Goal: Communication & Community: Answer question/provide support

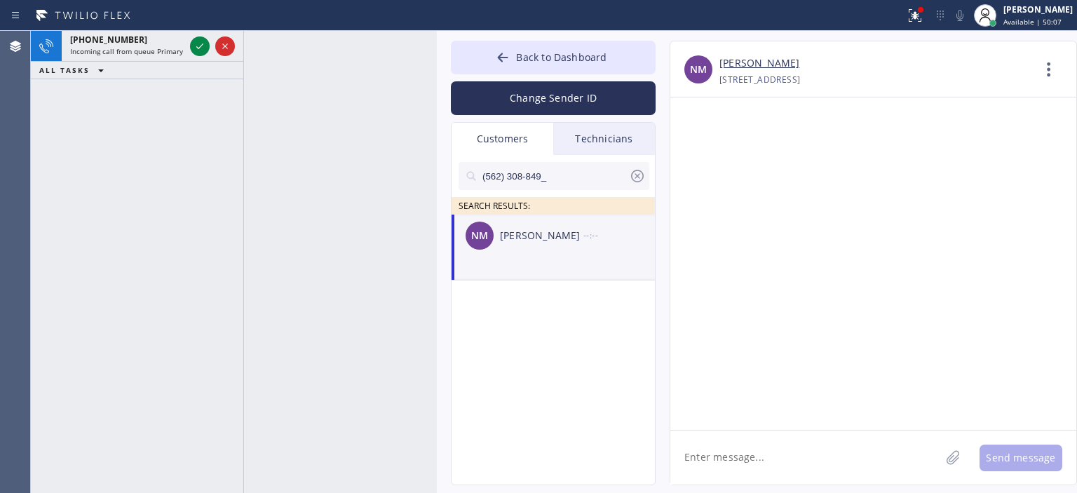
click at [748, 448] on textarea at bounding box center [805, 457] width 270 height 54
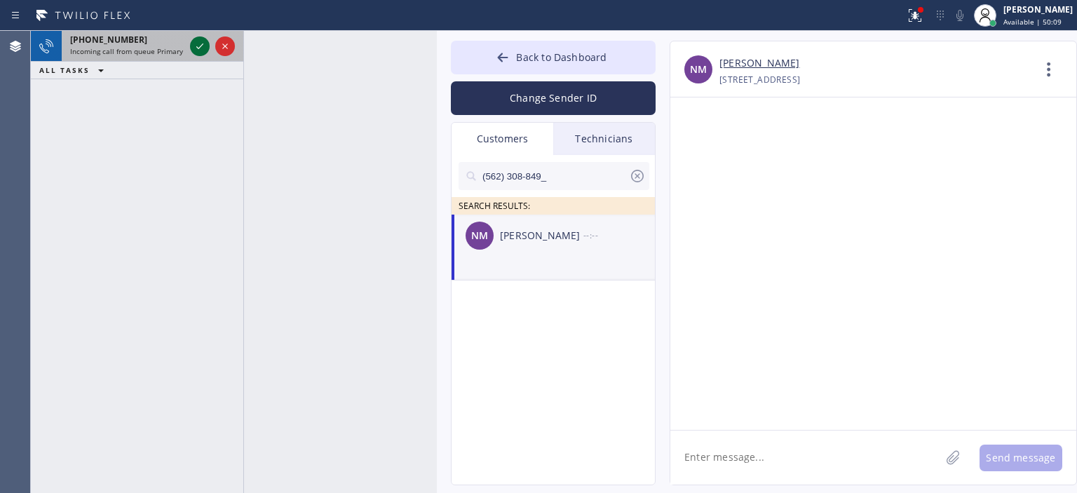
click at [203, 50] on icon at bounding box center [199, 46] width 17 height 17
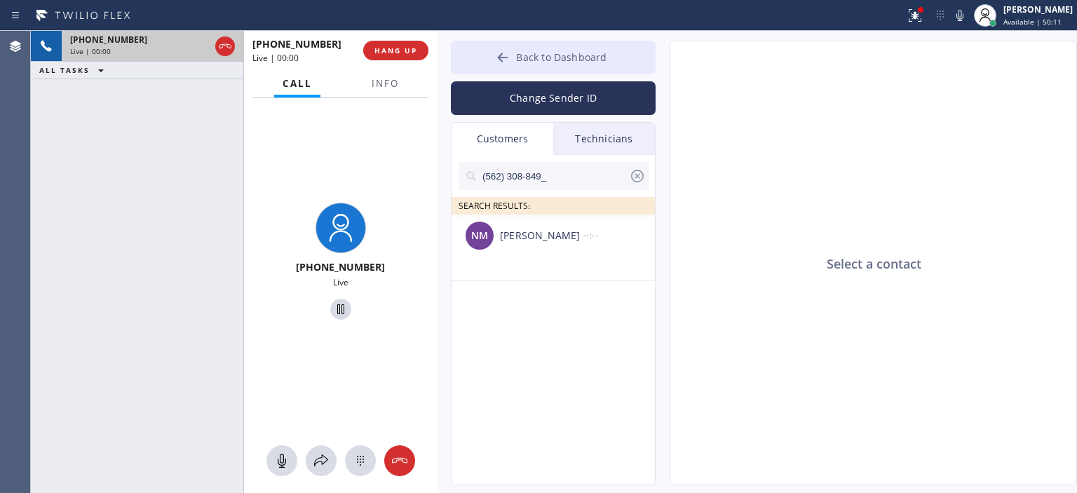
type input "[PHONE_NUMBER]"
click at [493, 53] on button "Back to Dashboard" at bounding box center [553, 58] width 205 height 34
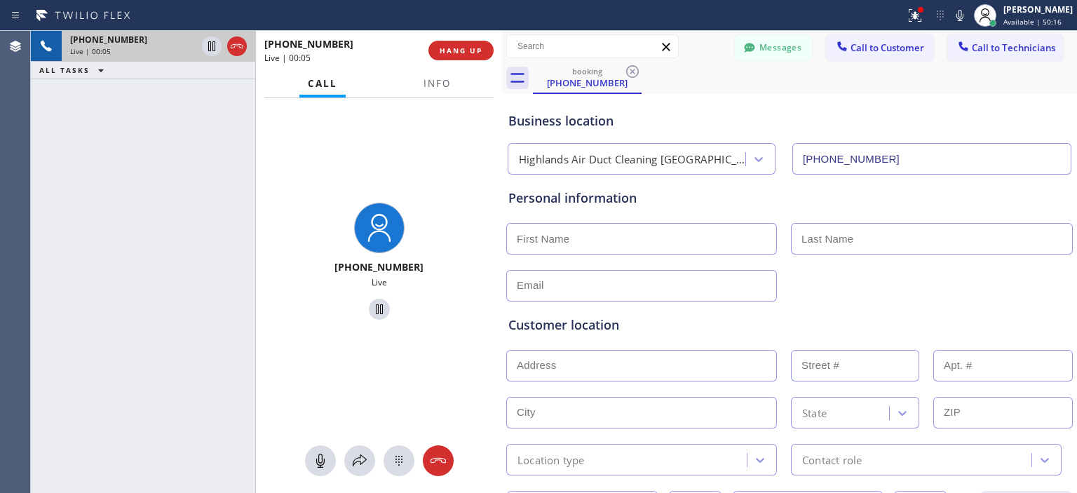
drag, startPoint x: 436, startPoint y: 78, endPoint x: 501, endPoint y: 81, distance: 65.2
click at [502, 81] on div at bounding box center [502, 262] width 0 height 462
click at [445, 456] on icon at bounding box center [438, 460] width 17 height 17
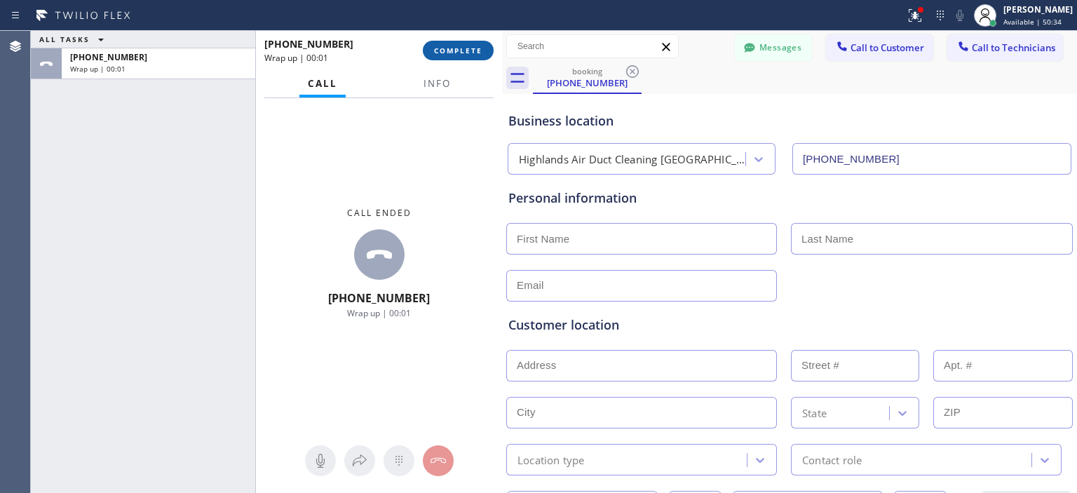
click at [465, 53] on span "COMPLETE" at bounding box center [458, 51] width 48 height 10
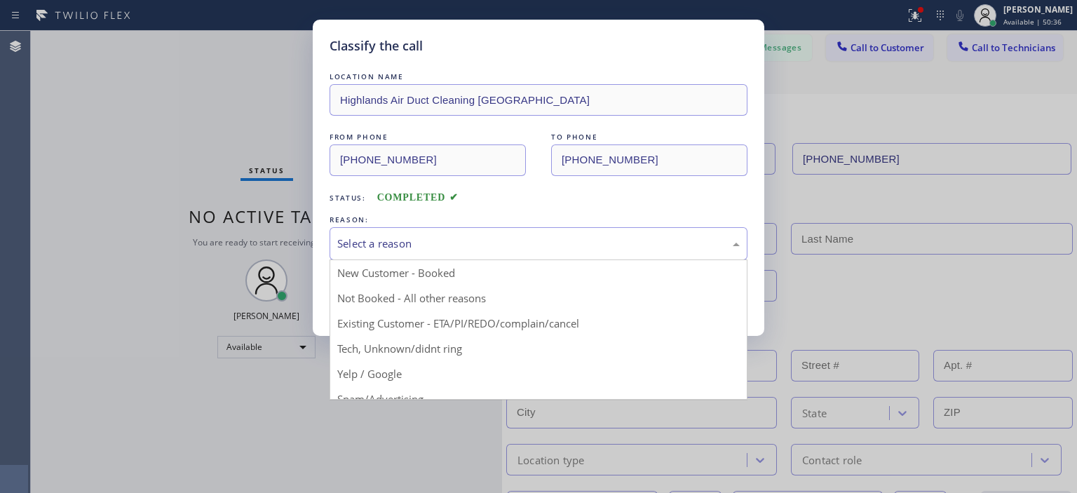
click at [515, 234] on div "Select a reason" at bounding box center [538, 243] width 418 height 33
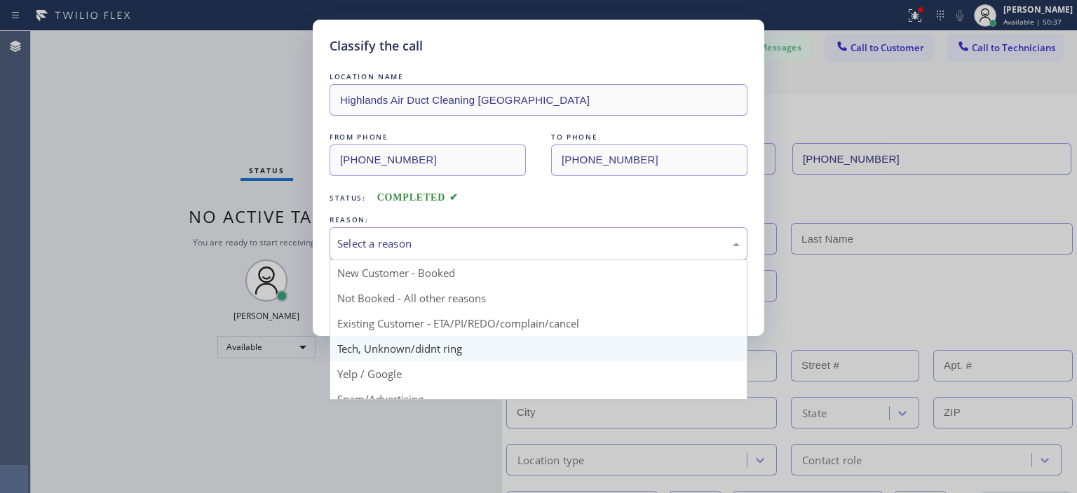
scroll to position [34, 0]
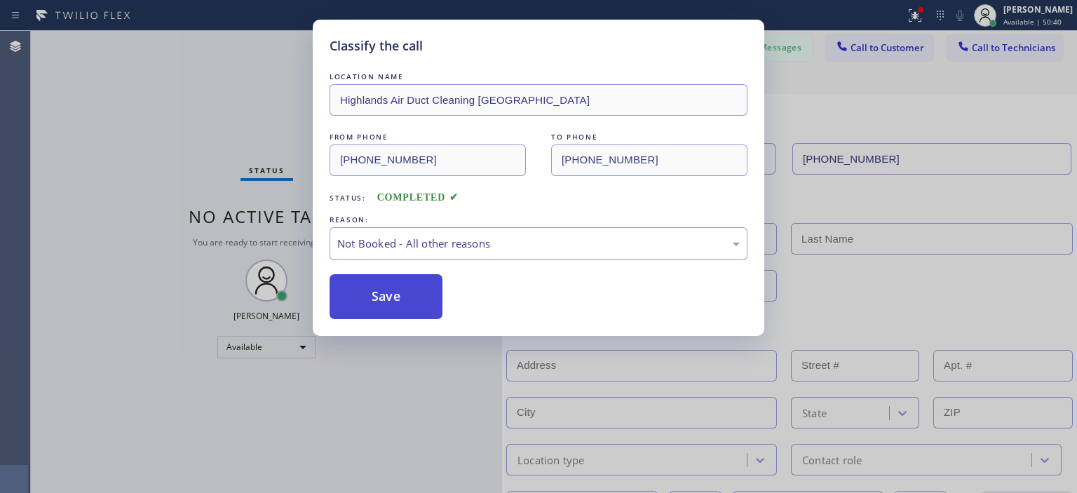
click at [423, 291] on button "Save" at bounding box center [385, 296] width 113 height 45
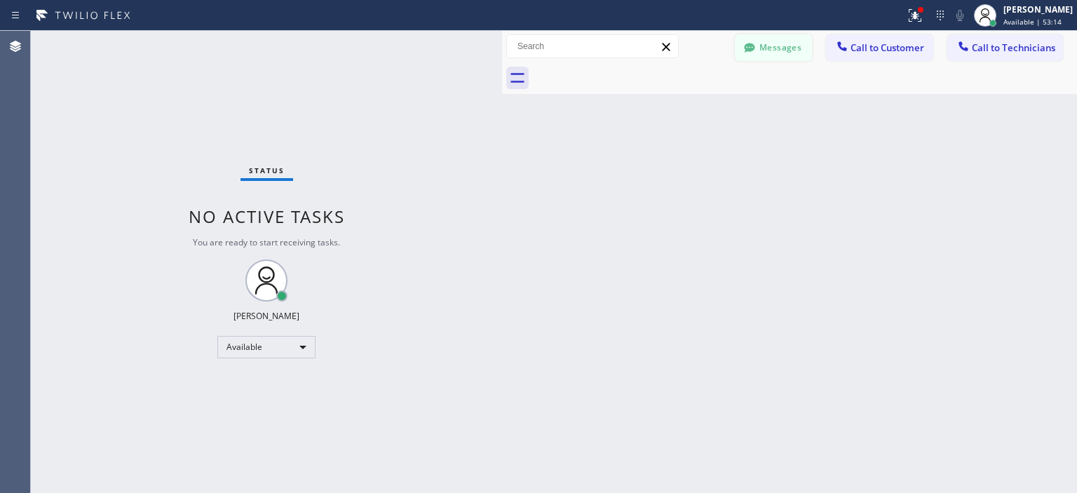
click at [763, 53] on button "Messages" at bounding box center [773, 47] width 77 height 27
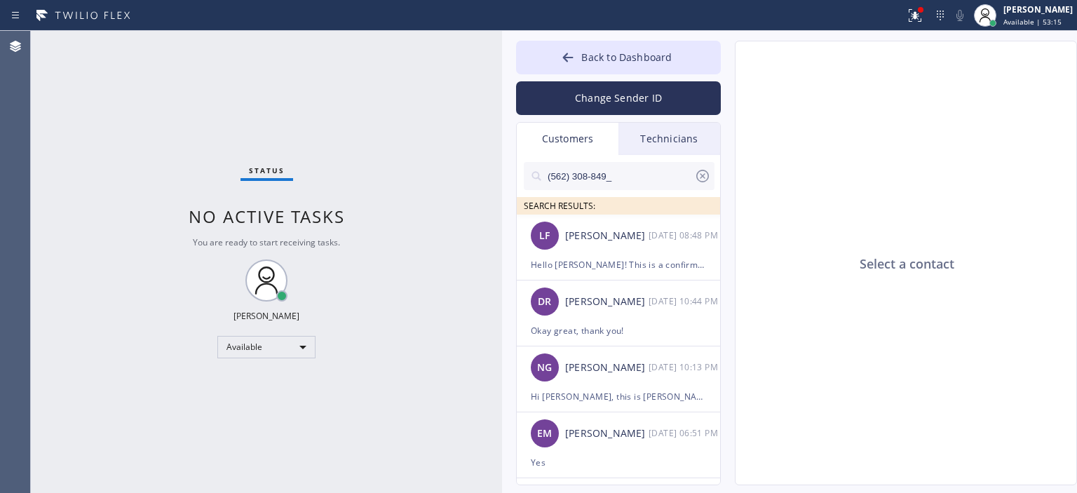
click at [629, 172] on input "(562) 308-849_" at bounding box center [620, 176] width 148 height 28
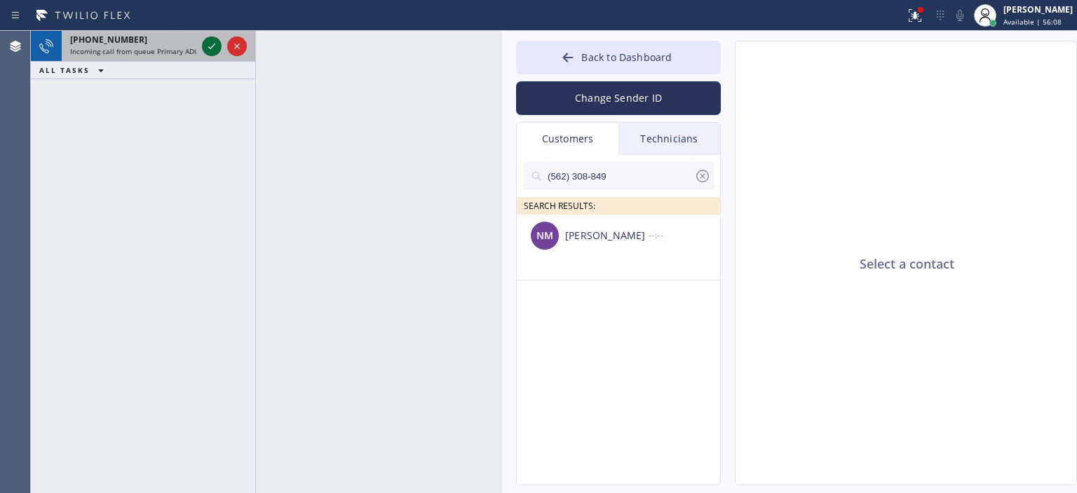
type input "(562) 308-849"
click at [217, 51] on icon at bounding box center [211, 46] width 17 height 17
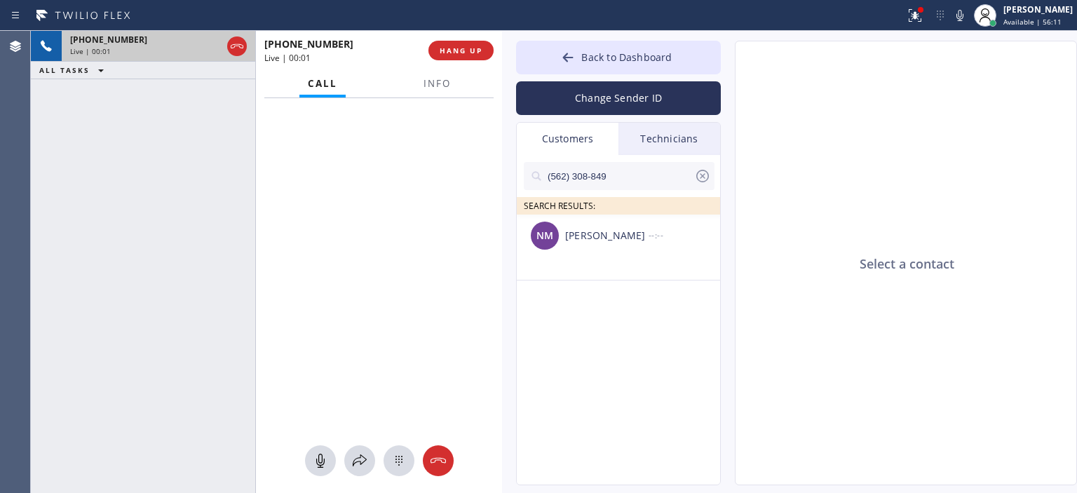
type input "[PHONE_NUMBER]"
click at [442, 465] on icon at bounding box center [438, 460] width 17 height 17
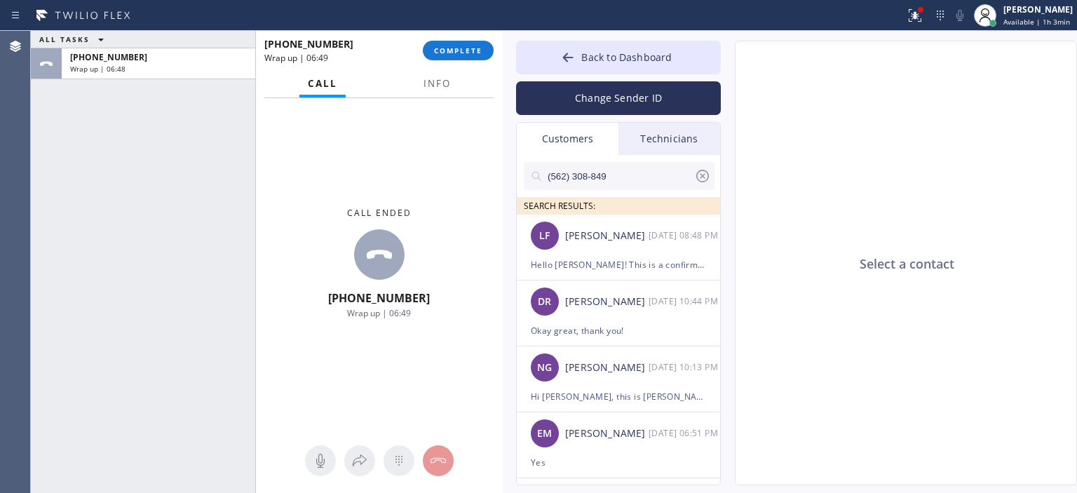
click at [62, 168] on div "ALL TASKS ALL TASKS ACTIVE TASKS TASKS IN WRAP UP [PHONE_NUMBER] Wrap up | 06:48" at bounding box center [143, 262] width 224 height 462
click at [628, 179] on input "(562) 308-849" at bounding box center [620, 176] width 148 height 28
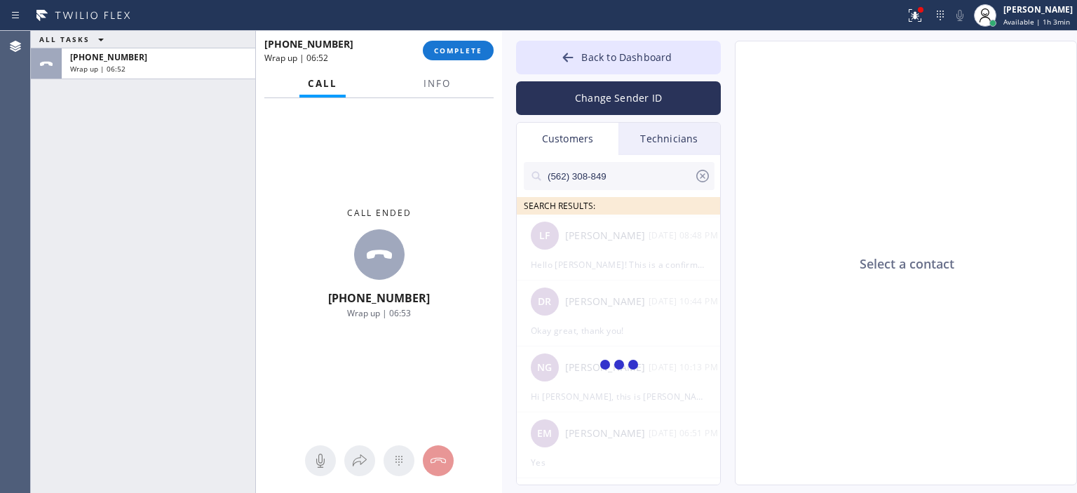
type input "(562) 308-849"
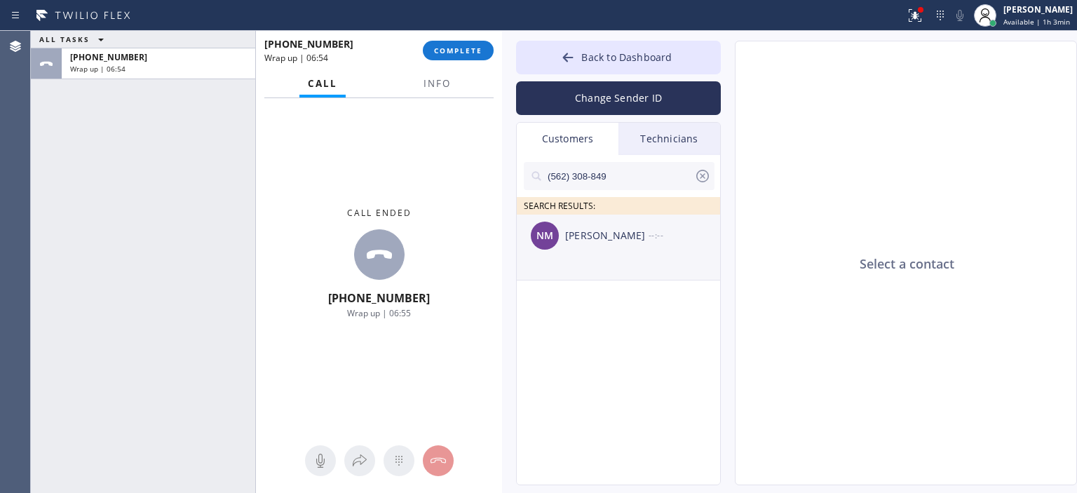
click at [620, 240] on div "[PERSON_NAME]" at bounding box center [606, 236] width 83 height 16
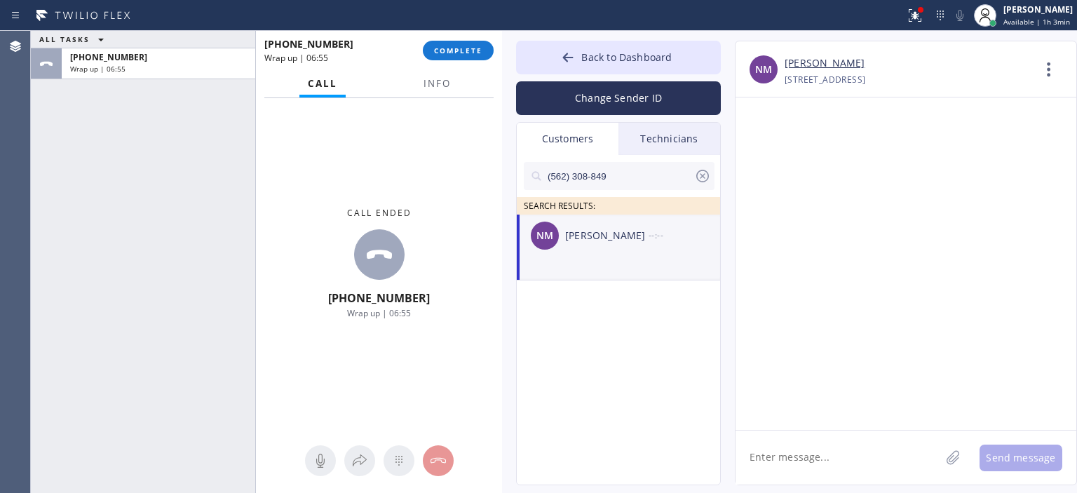
click at [805, 454] on textarea at bounding box center [837, 457] width 205 height 54
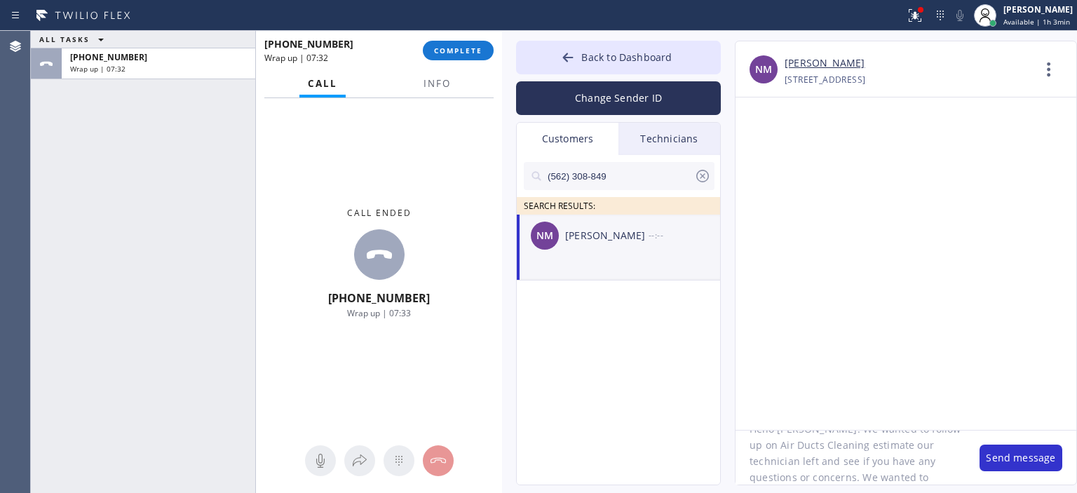
scroll to position [44, 0]
click at [804, 476] on textarea "Hello [PERSON_NAME]! We wanted to follow up on Air Ducts Cleaning estimate our …" at bounding box center [850, 457] width 230 height 54
click at [842, 473] on textarea "Hello [PERSON_NAME]! We wanted to follow up on Air Ducts Cleaning estimate our …" at bounding box center [850, 457] width 230 height 54
paste textarea "Benefect-1-Gallon-Botanical-Decon-30-Disinfectant-Cleaner"
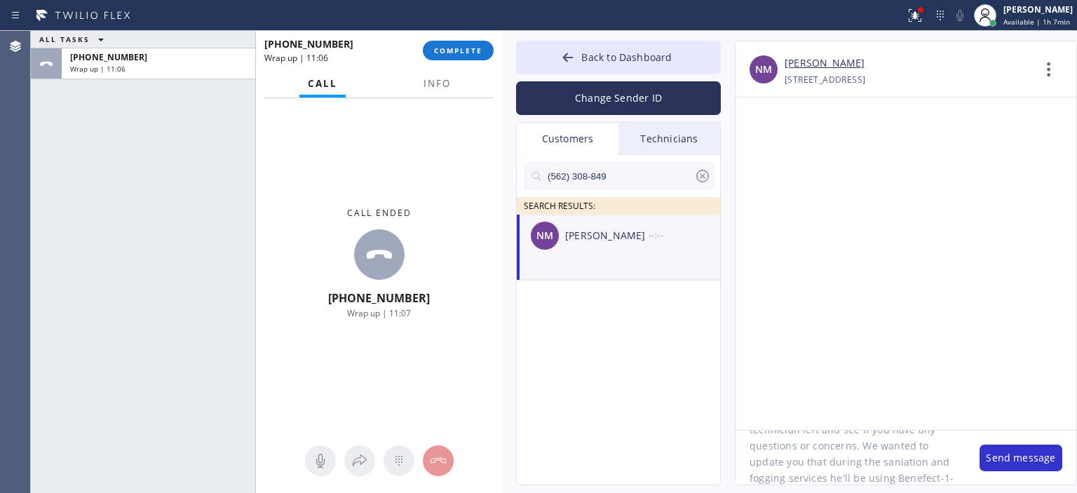
scroll to position [76, 0]
drag, startPoint x: 856, startPoint y: 463, endPoint x: 897, endPoint y: 460, distance: 41.4
click at [897, 460] on textarea "Hello [PERSON_NAME]! We wanted to follow up on Air Ducts Cleaning estimate our …" at bounding box center [850, 457] width 230 height 54
click at [903, 467] on textarea "Hello [PERSON_NAME]! We wanted to follow up on Air Ducts Cleaning estimate our …" at bounding box center [850, 457] width 230 height 54
drag, startPoint x: 933, startPoint y: 465, endPoint x: 950, endPoint y: 467, distance: 17.7
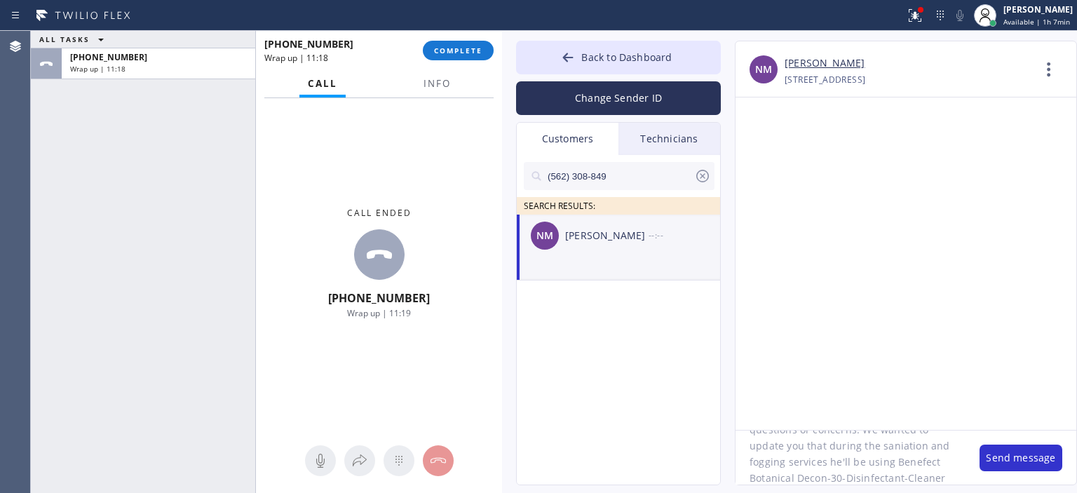
click at [950, 467] on textarea "Hello [PERSON_NAME]! We wanted to follow up on Air Ducts Cleaning estimate our …" at bounding box center [850, 457] width 230 height 54
drag, startPoint x: 807, startPoint y: 476, endPoint x: 828, endPoint y: 484, distance: 22.0
click at [807, 476] on textarea "Hello [PERSON_NAME]! We wanted to follow up on Air Ducts Cleaning estimate our …" at bounding box center [850, 457] width 230 height 54
click at [289, 377] on div "Call ended [PHONE_NUMBER] Wrap up | 11:27" at bounding box center [379, 263] width 246 height 330
click at [805, 482] on textarea "Hello [PERSON_NAME]! We wanted to follow up on Air Ducts Cleaning estimate our …" at bounding box center [850, 457] width 230 height 54
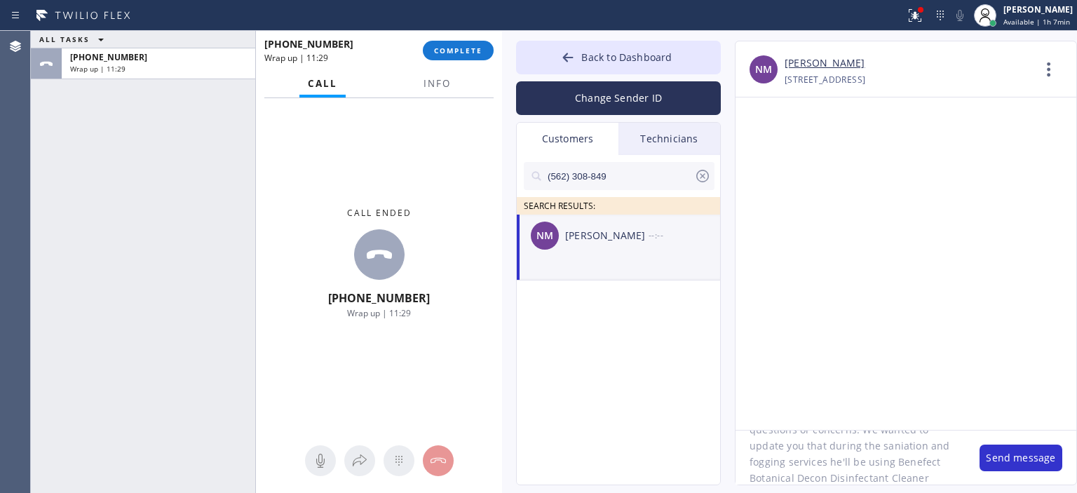
click at [851, 478] on textarea "Hello [PERSON_NAME]! We wanted to follow up on Air Ducts Cleaning estimate our …" at bounding box center [850, 457] width 230 height 54
drag, startPoint x: 859, startPoint y: 473, endPoint x: 745, endPoint y: 426, distance: 122.9
click at [745, 426] on div "NM [PERSON_NAME] [PHONE_NUMBER] Choose phone number [PHONE_NUMBER] [STREET_ADDR…" at bounding box center [906, 263] width 342 height 444
type textarea "Hello [PERSON_NAME]! We wanted to follow up on Air Ducts Cleaning estimate our …"
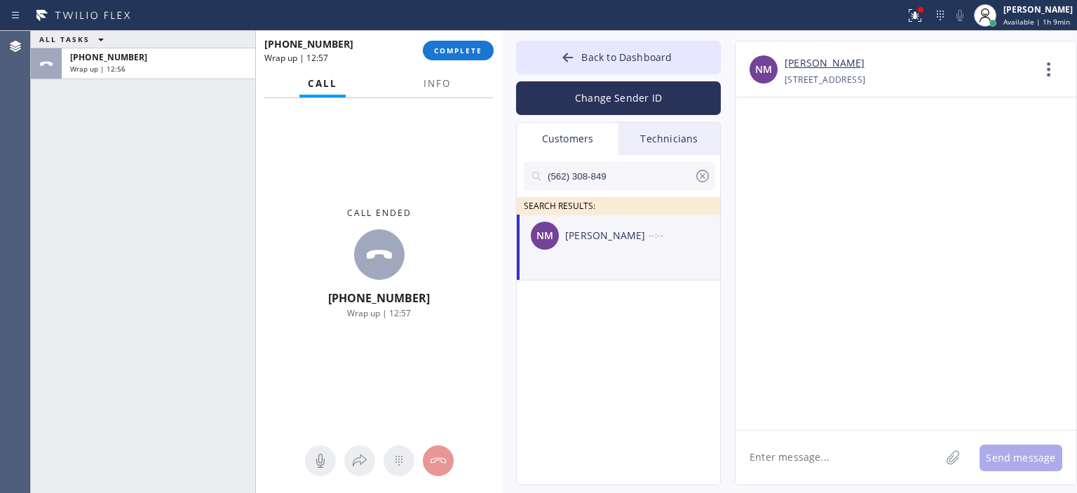
paste textarea "Hello [PERSON_NAME]! We wanted to follow up on Air Ducts Cleaning estimate our …"
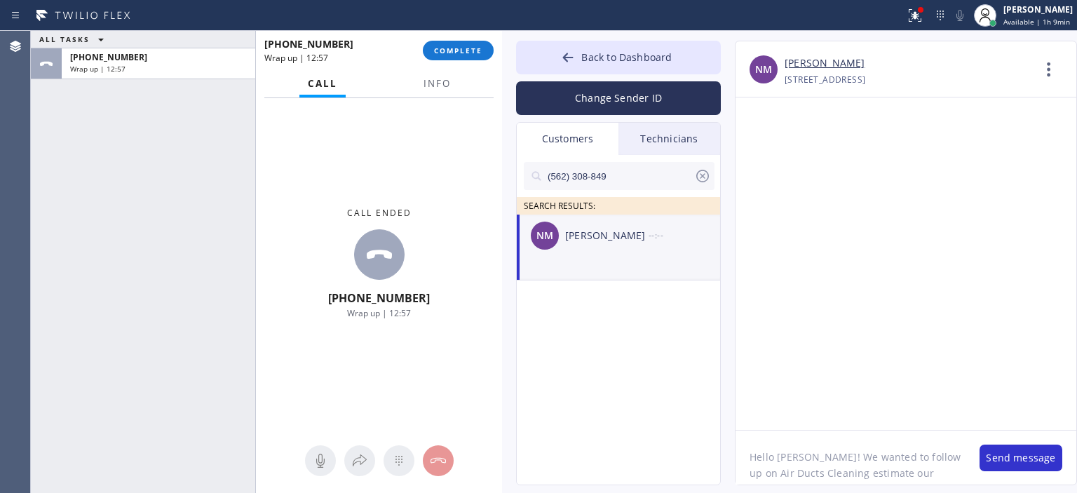
scroll to position [76, 0]
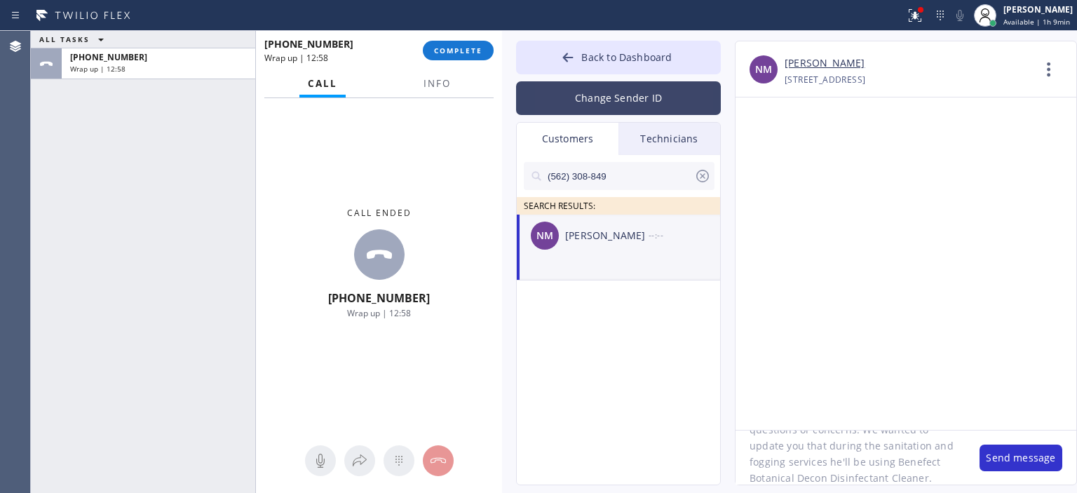
type textarea "Hello [PERSON_NAME]! We wanted to follow up on Air Ducts Cleaning estimate our …"
click at [595, 109] on button "Change Sender ID" at bounding box center [618, 98] width 205 height 34
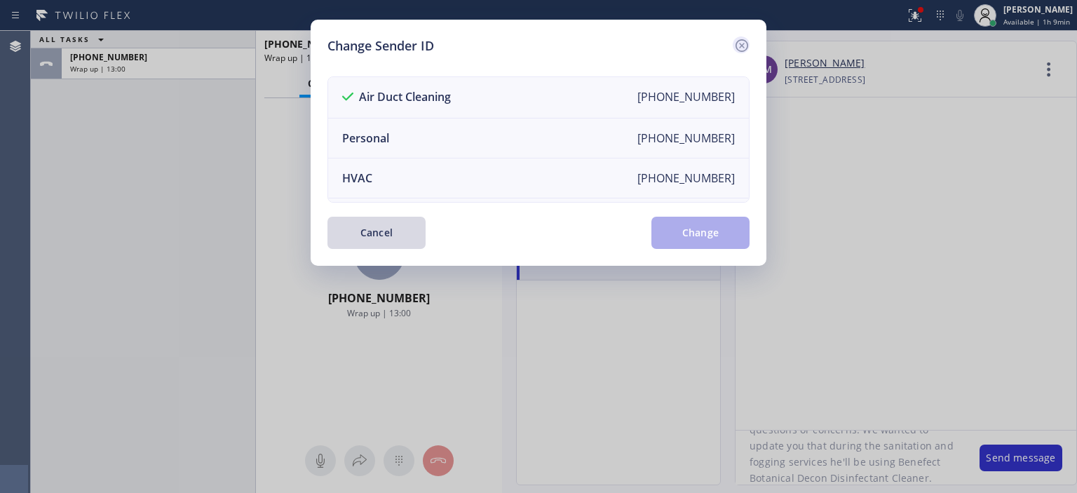
click at [737, 48] on icon at bounding box center [741, 45] width 13 height 13
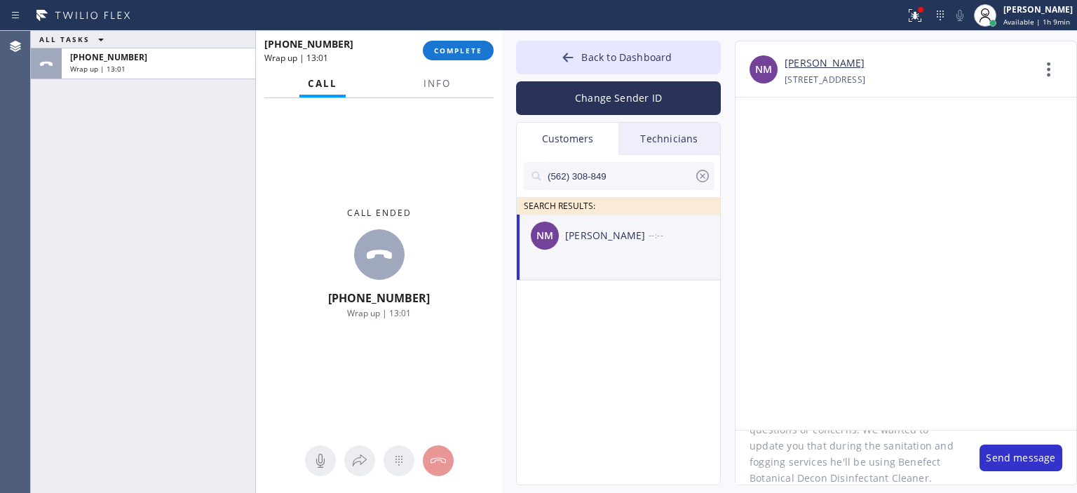
click at [886, 478] on textarea "Hello [PERSON_NAME]! We wanted to follow up on Air Ducts Cleaning estimate our …" at bounding box center [850, 457] width 230 height 54
click at [998, 457] on button "Send message" at bounding box center [1020, 457] width 83 height 27
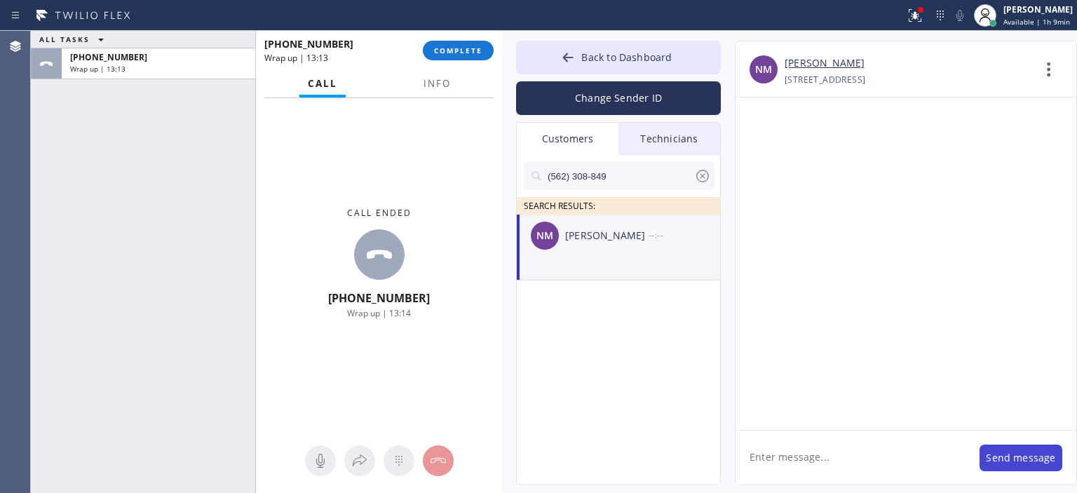
scroll to position [0, 0]
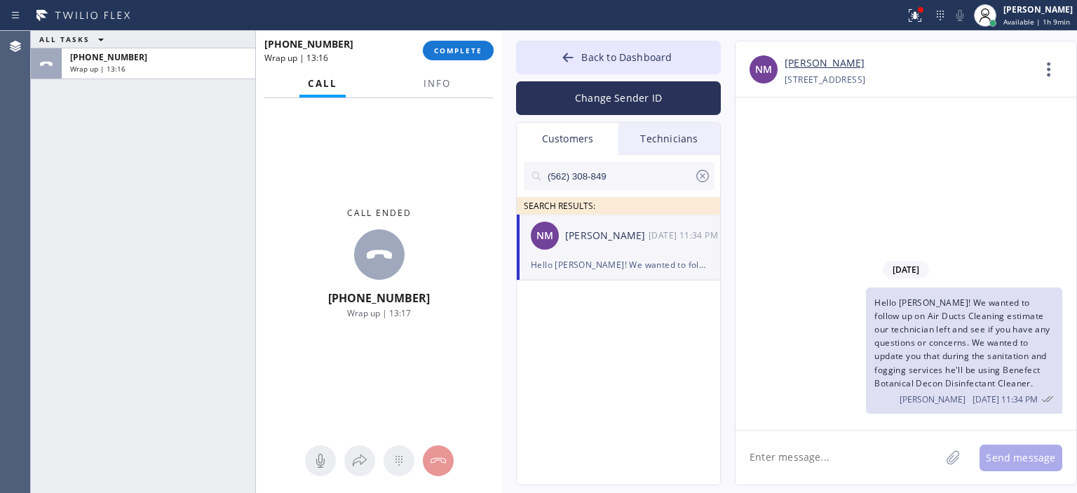
click at [704, 177] on icon at bounding box center [702, 176] width 17 height 17
click at [598, 89] on button "Change Sender ID" at bounding box center [618, 98] width 205 height 34
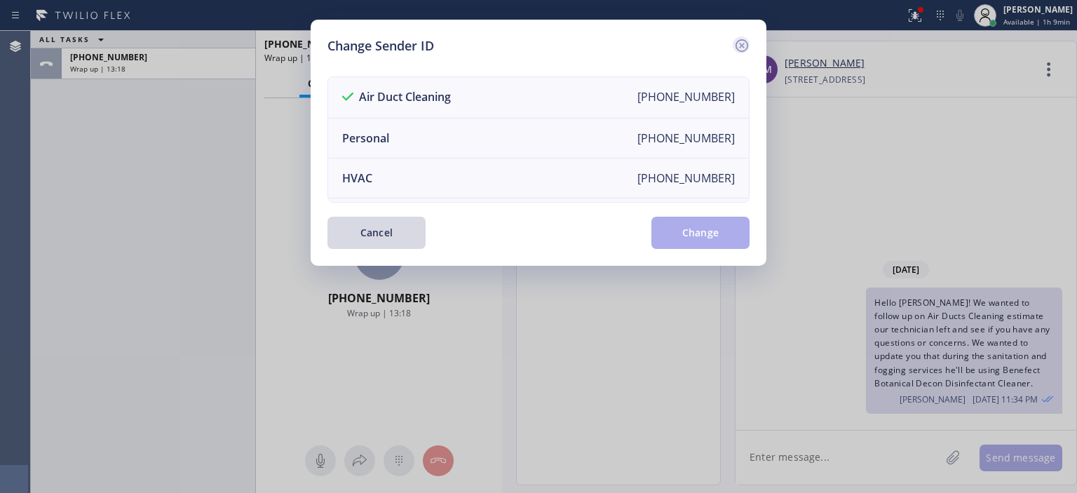
click at [746, 43] on icon at bounding box center [741, 45] width 13 height 13
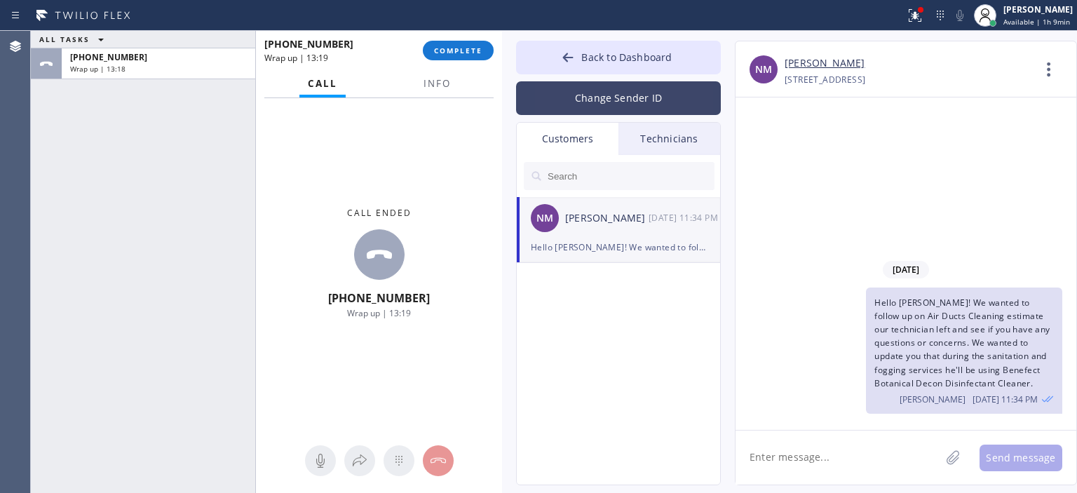
click at [670, 89] on button "Change Sender ID" at bounding box center [618, 98] width 205 height 34
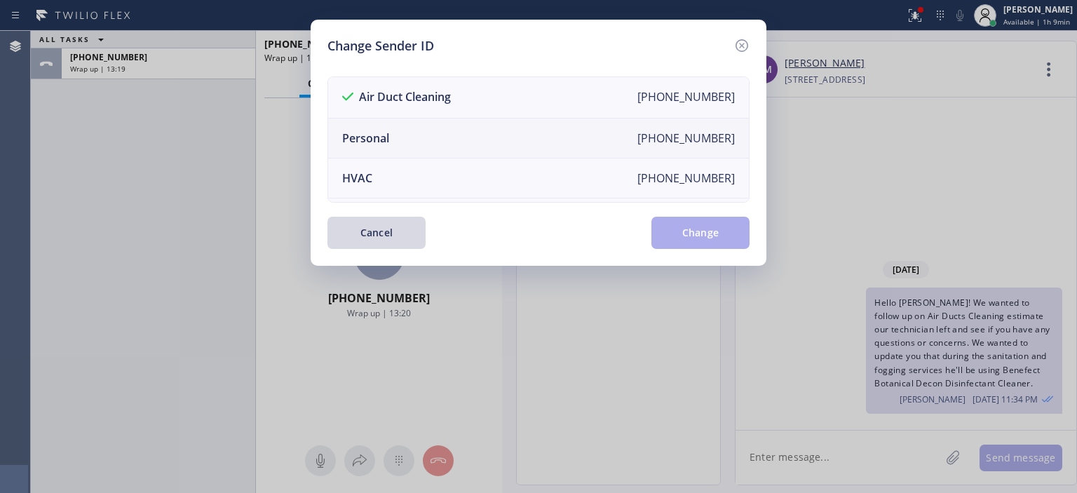
click at [477, 123] on li "Personal [PHONE_NUMBER]" at bounding box center [538, 138] width 421 height 40
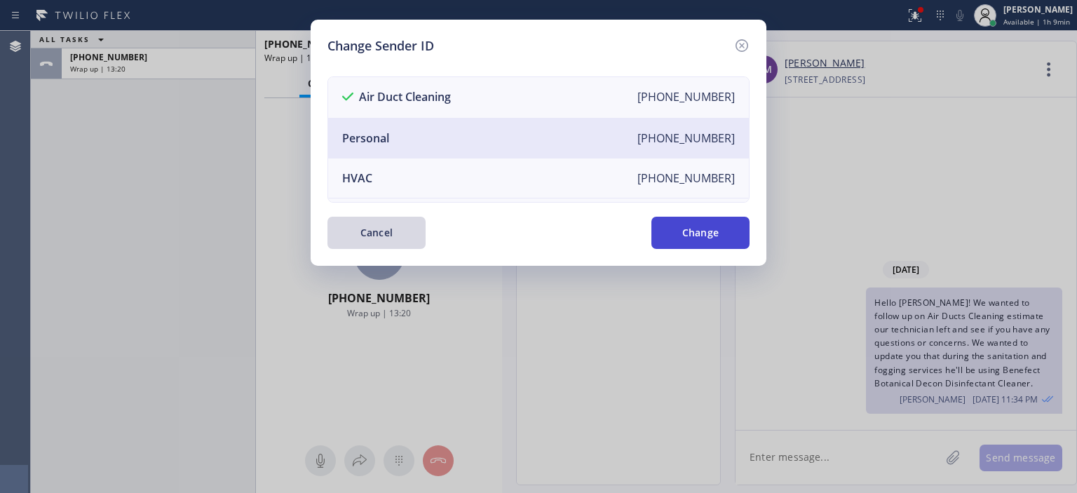
click at [696, 229] on button "Change" at bounding box center [700, 233] width 98 height 32
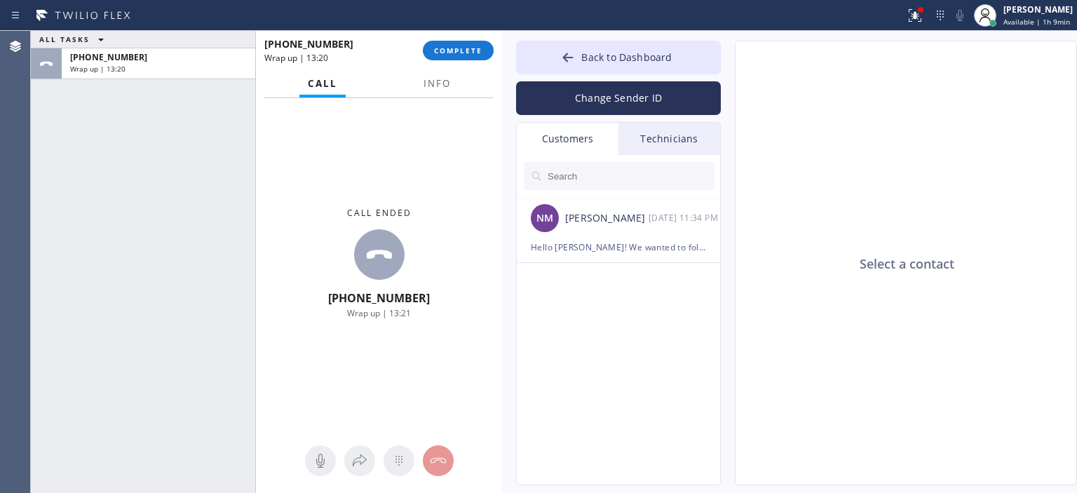
click at [673, 126] on div "Technicians" at bounding box center [669, 139] width 102 height 32
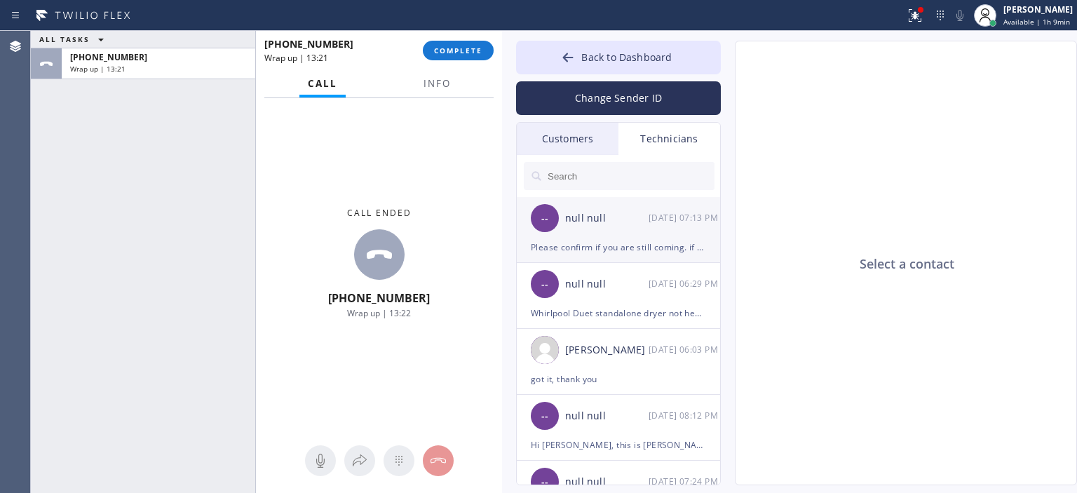
click at [617, 257] on li "-- null null [DATE] 07:13 PM Please confirm if you are still coming. if not, wh…" at bounding box center [619, 230] width 205 height 66
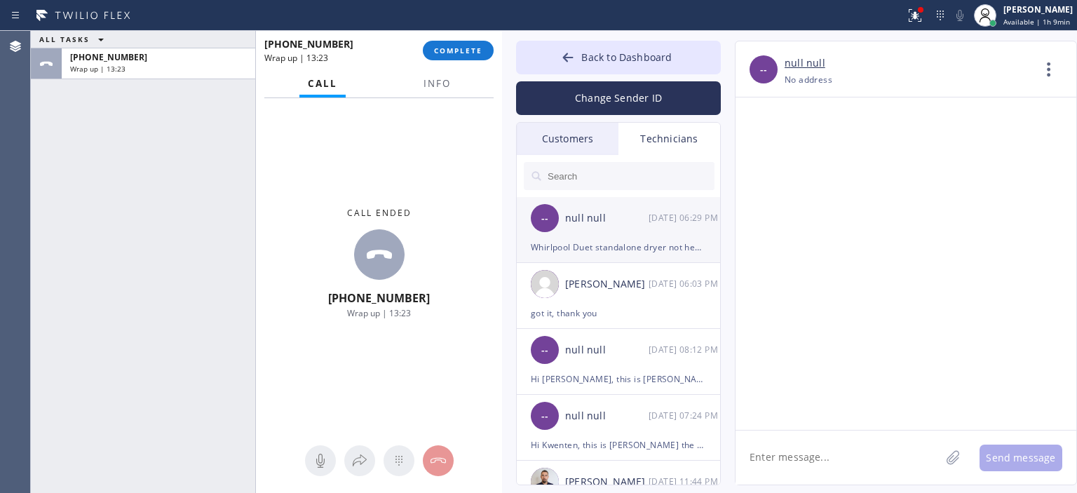
click at [640, 245] on div "Whirlpool Duet standalone dryer not heating at least 8 yrs // 11042 [GEOGRAPHIC…" at bounding box center [618, 247] width 175 height 16
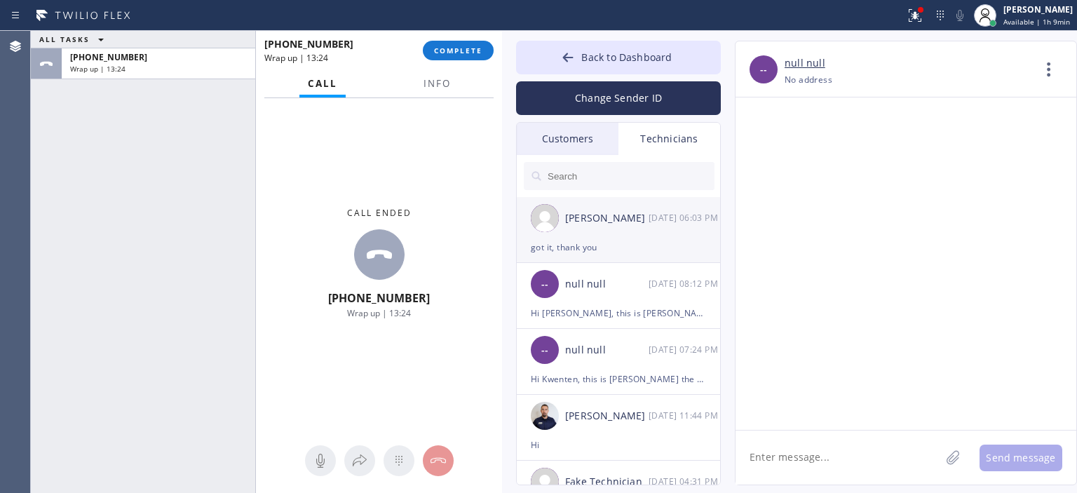
click at [647, 238] on div "[PERSON_NAME] [DATE] 06:03 PM" at bounding box center [619, 218] width 205 height 42
click at [461, 43] on button "COMPLETE" at bounding box center [458, 51] width 71 height 20
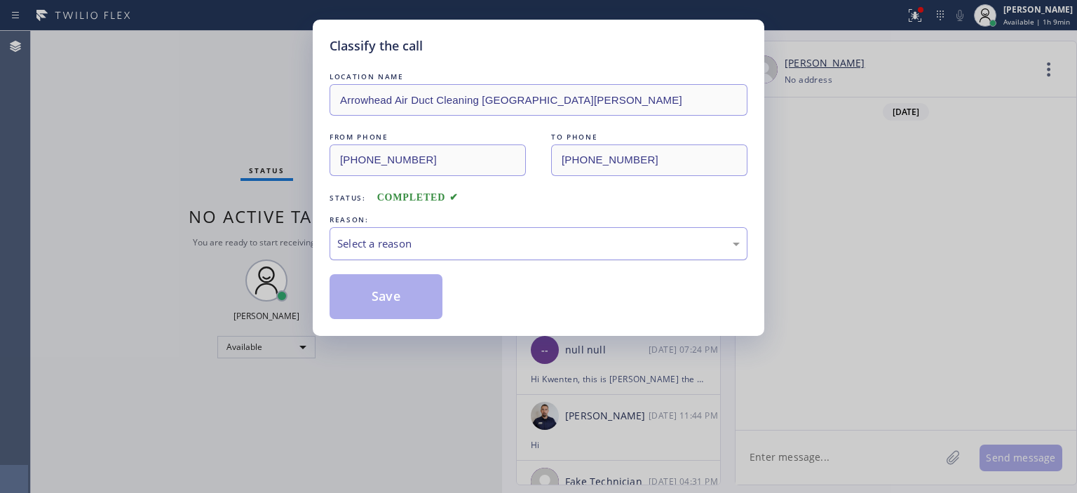
scroll to position [95825, 0]
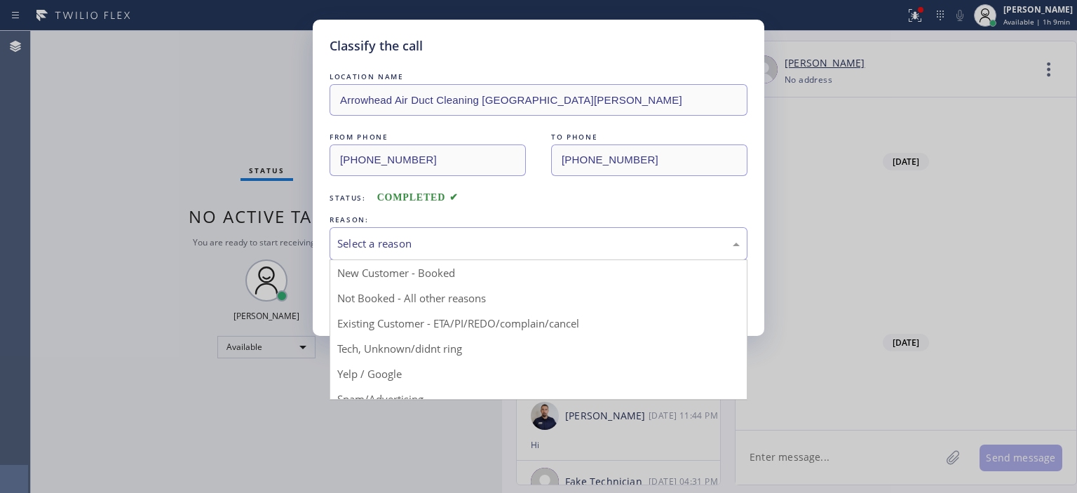
click at [466, 240] on div "Select a reason" at bounding box center [538, 243] width 402 height 16
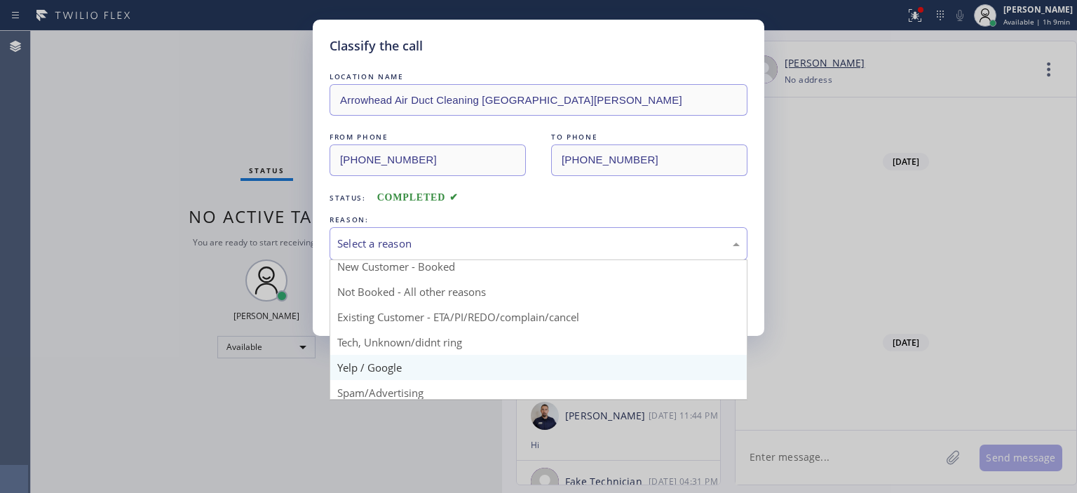
scroll to position [6, 0]
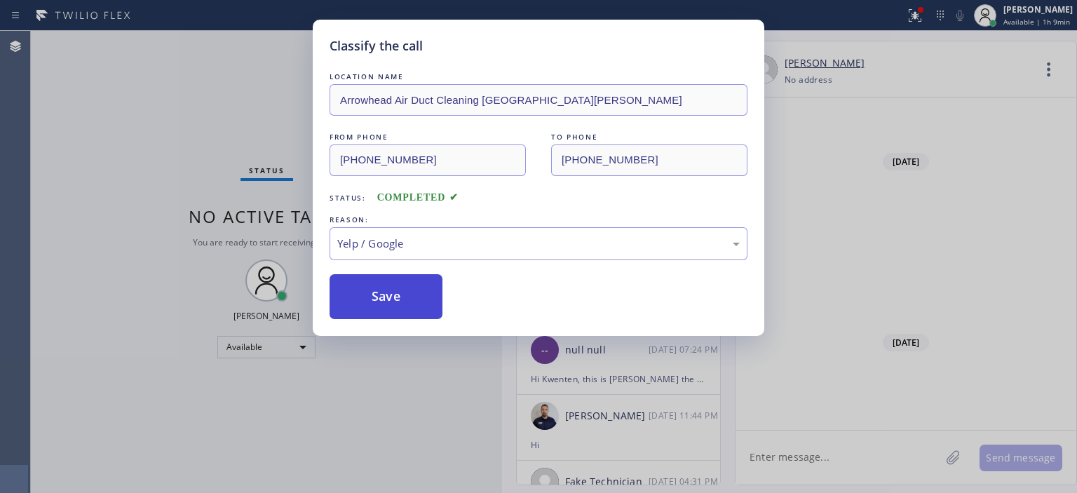
click at [404, 298] on button "Save" at bounding box center [385, 296] width 113 height 45
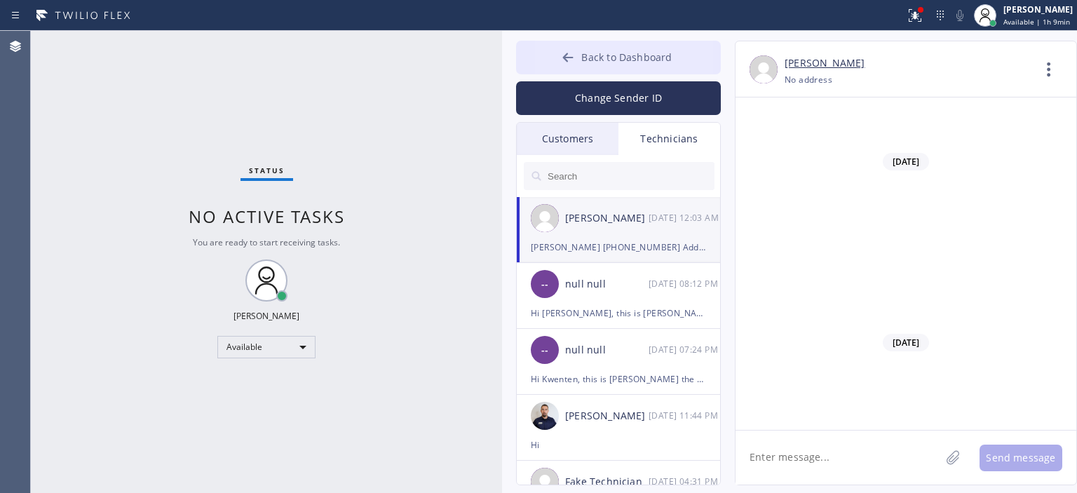
click at [552, 56] on button "Back to Dashboard" at bounding box center [618, 58] width 205 height 34
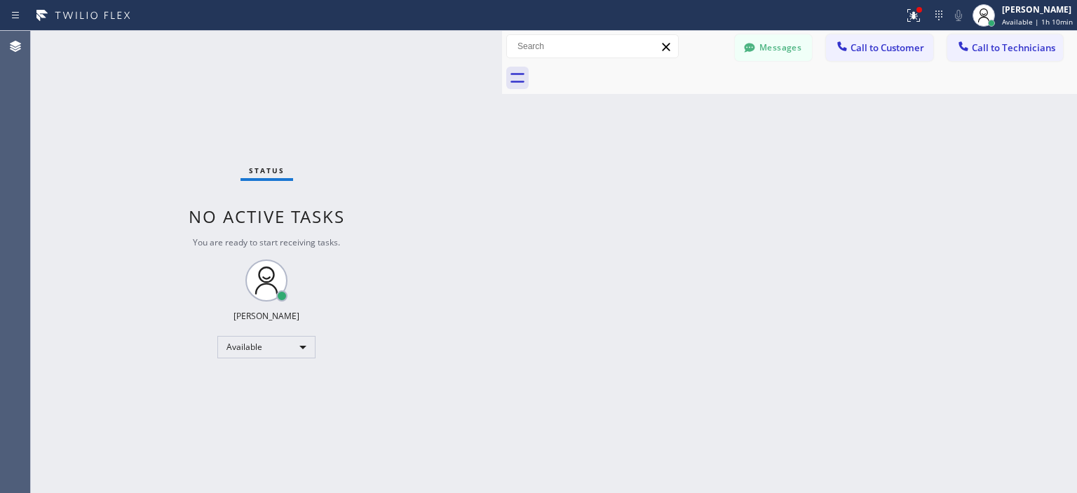
click at [53, 202] on div "Status No active tasks You are ready to start receiving tasks. [PERSON_NAME] Av…" at bounding box center [266, 262] width 471 height 462
click at [761, 55] on button "Messages" at bounding box center [773, 47] width 77 height 27
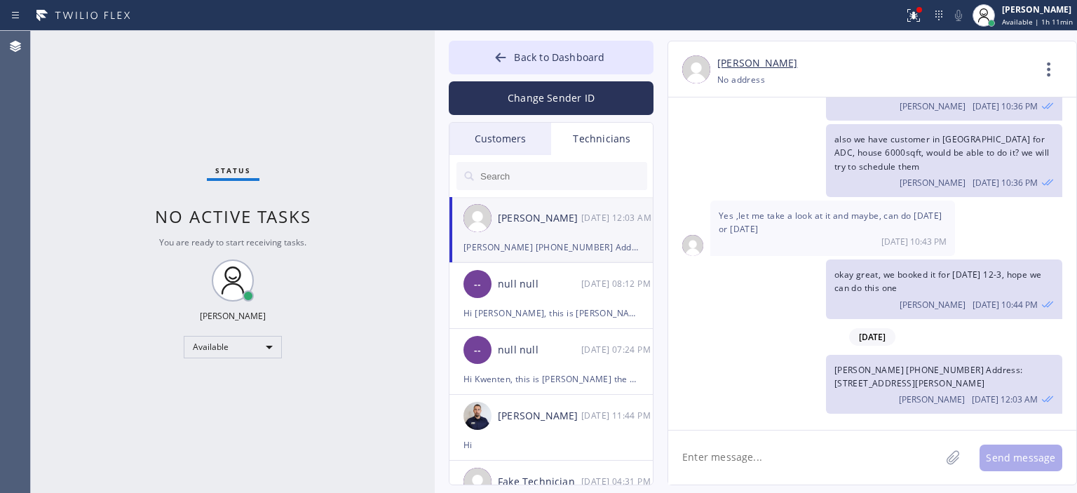
scroll to position [91370, 0]
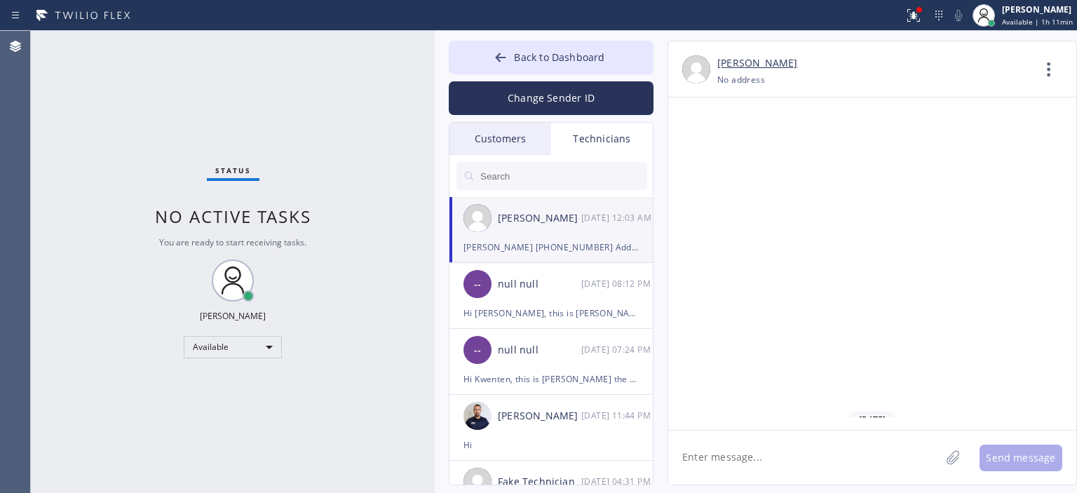
drag, startPoint x: 499, startPoint y: 61, endPoint x: 432, endPoint y: 62, distance: 67.3
click at [435, 62] on div at bounding box center [435, 262] width 0 height 462
click at [765, 453] on textarea at bounding box center [804, 457] width 272 height 54
type textarea "H"
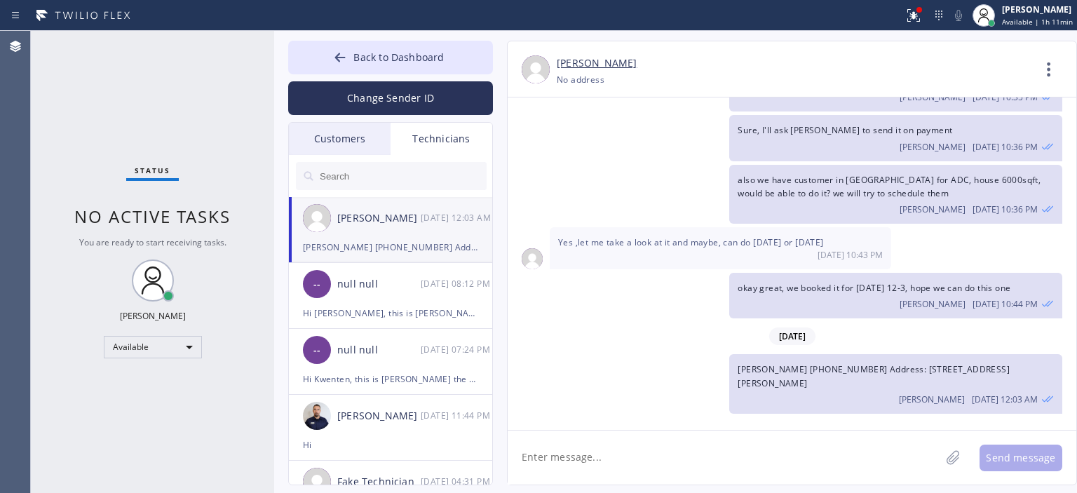
scroll to position [85476, 0]
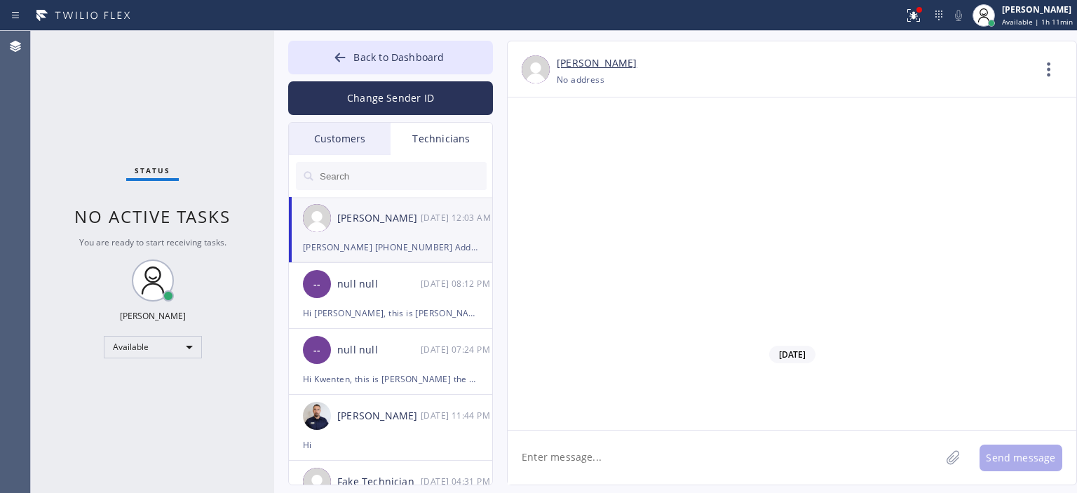
click at [274, 112] on div at bounding box center [274, 262] width 0 height 462
drag, startPoint x: 54, startPoint y: 91, endPoint x: 179, endPoint y: 6, distance: 151.8
click at [56, 90] on div "Status No active tasks You are ready to start receiving tasks. [PERSON_NAME] Av…" at bounding box center [152, 262] width 243 height 462
click at [367, 134] on div "Customers" at bounding box center [340, 139] width 102 height 32
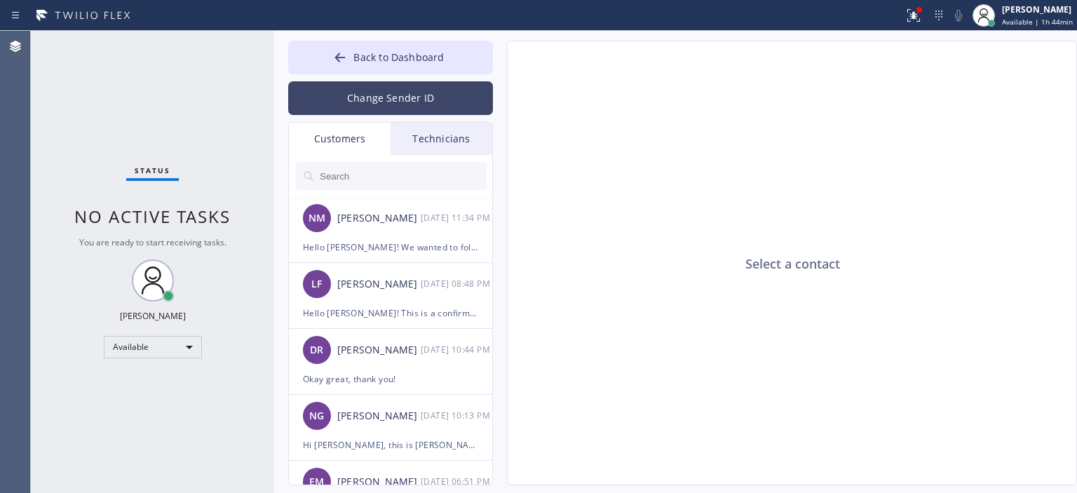
click at [395, 93] on button "Change Sender ID" at bounding box center [390, 98] width 205 height 34
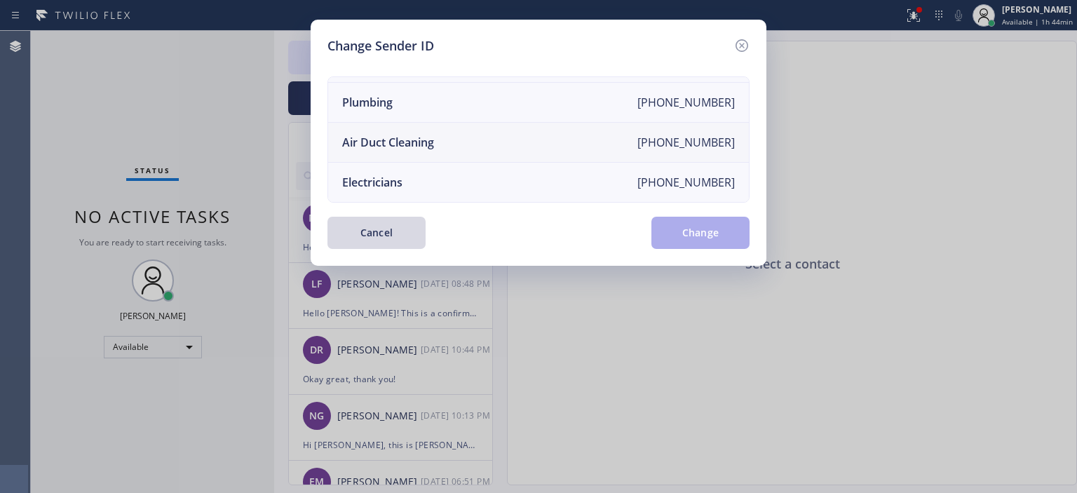
scroll to position [163, 0]
click at [493, 134] on li "Air Duct Cleaning [PHONE_NUMBER]" at bounding box center [538, 143] width 421 height 40
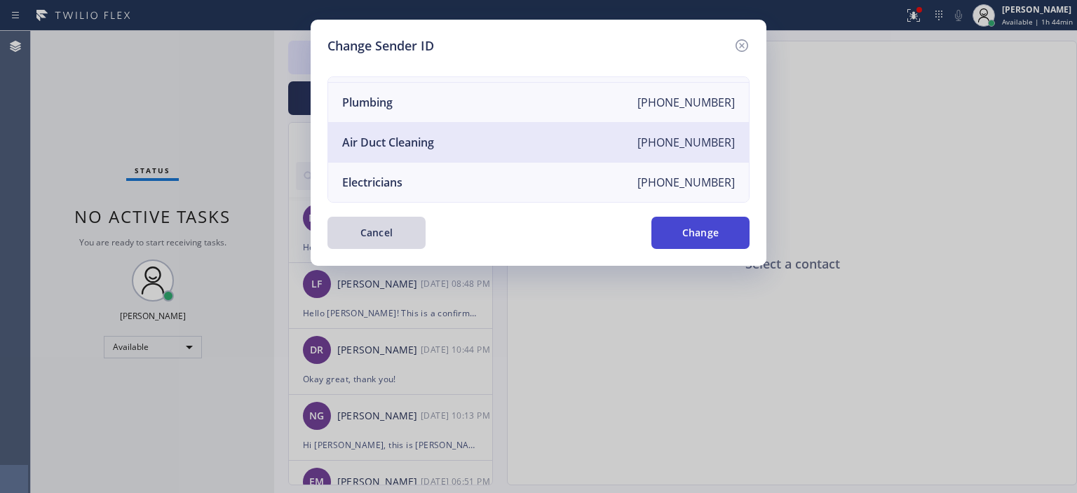
click at [721, 231] on button "Change" at bounding box center [700, 233] width 98 height 32
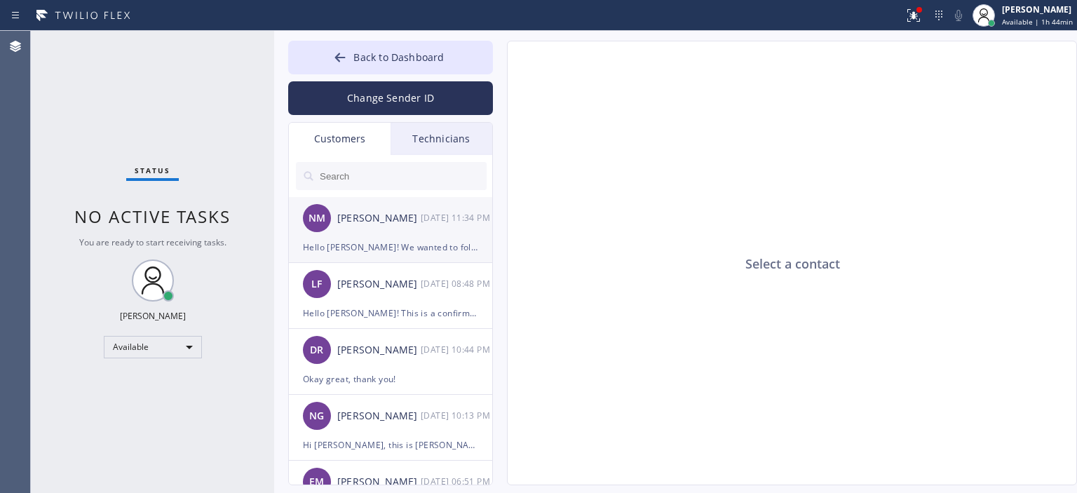
click at [391, 232] on div "NM [PERSON_NAME] [DATE] 11:34 PM" at bounding box center [391, 218] width 205 height 42
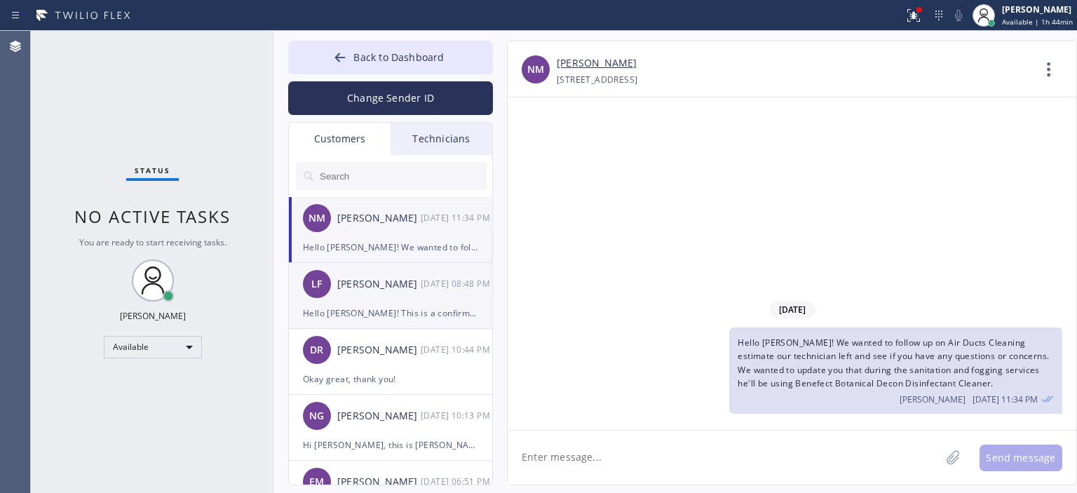
click at [418, 313] on div "Hello [PERSON_NAME]! This is a confirmation for your Air Duct Service appointme…" at bounding box center [390, 313] width 175 height 16
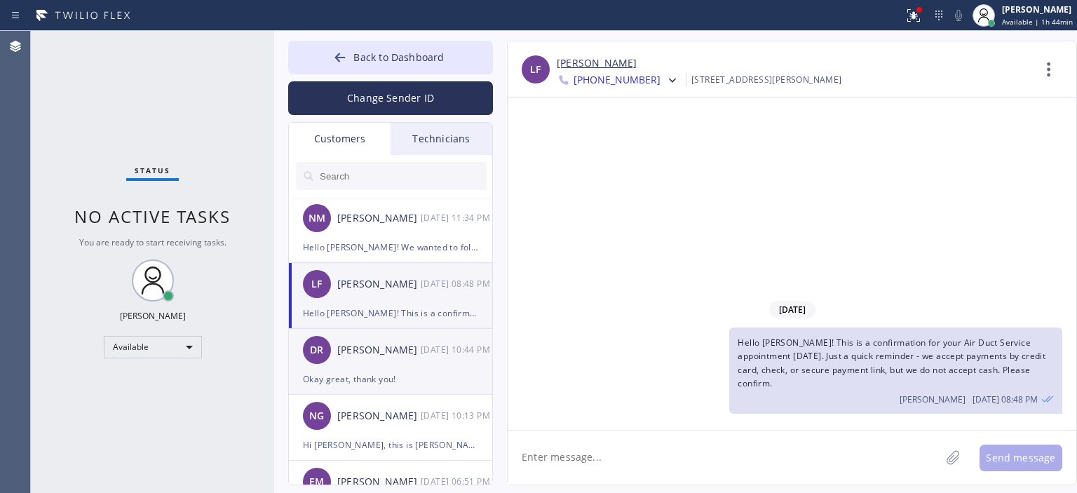
click at [421, 353] on div "[DATE] 10:44 PM" at bounding box center [457, 349] width 73 height 16
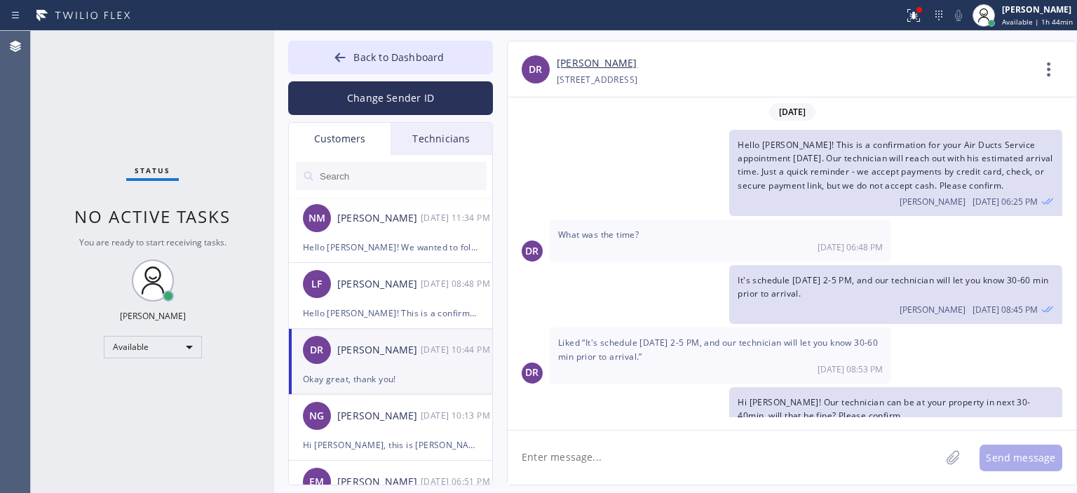
scroll to position [121, 0]
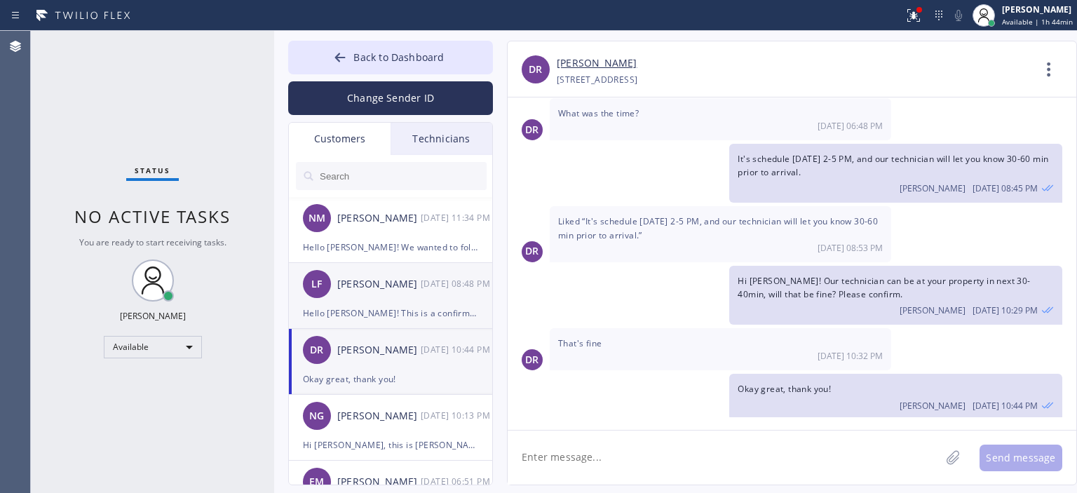
click at [421, 294] on div "LF [PERSON_NAME] [DATE] 08:48 PM" at bounding box center [391, 284] width 205 height 42
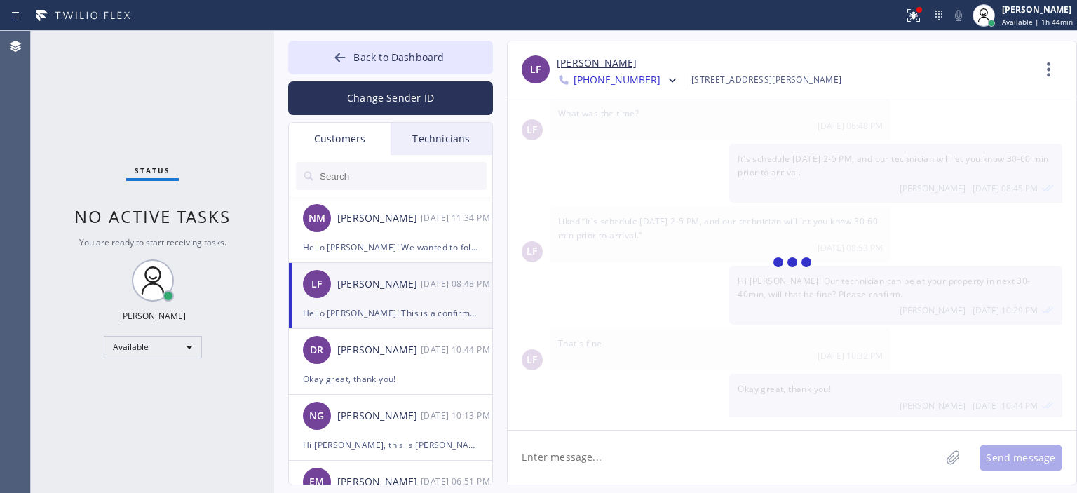
scroll to position [0, 0]
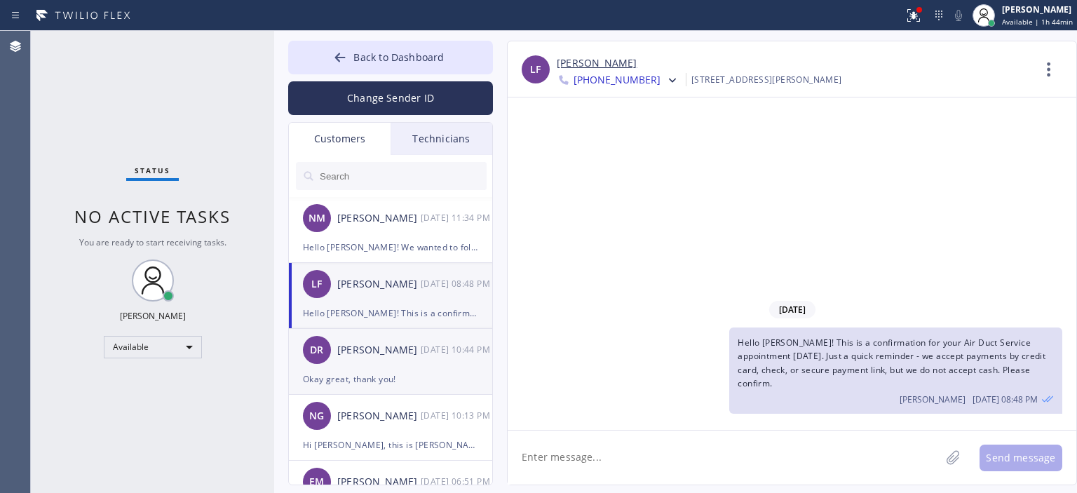
click at [394, 364] on div "DR [PERSON_NAME] [DATE] 10:44 PM" at bounding box center [391, 350] width 205 height 42
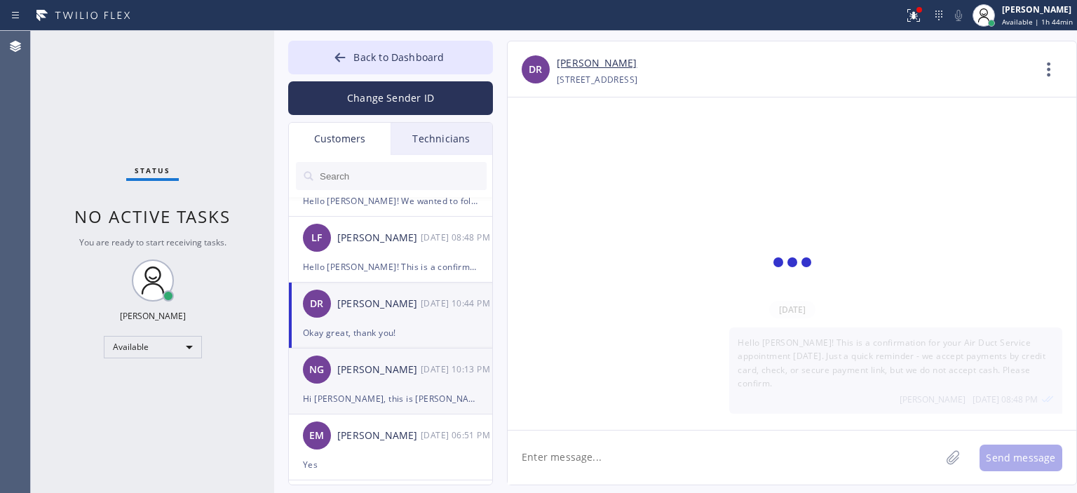
scroll to position [45, 0]
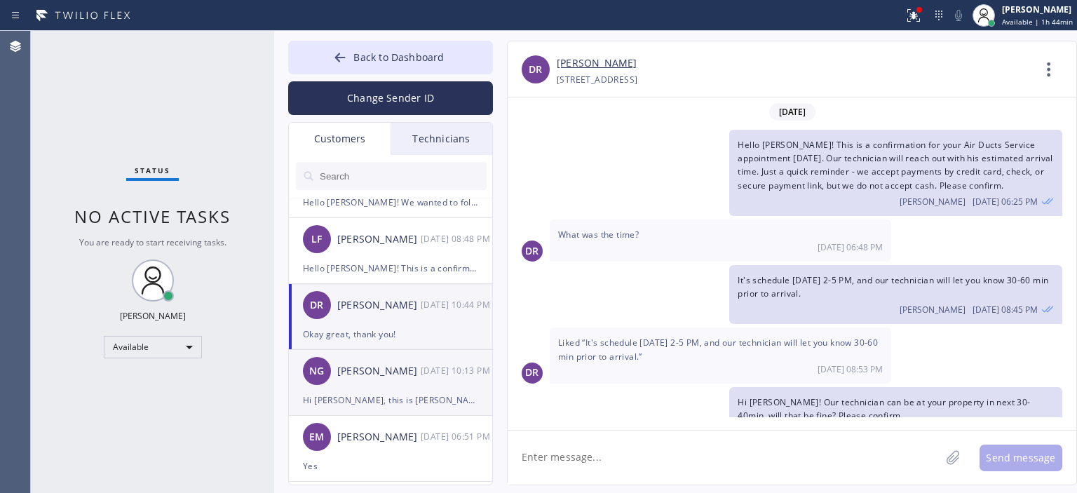
click at [404, 379] on div "NG [PERSON_NAME] [DATE] 10:13 PM" at bounding box center [391, 371] width 205 height 42
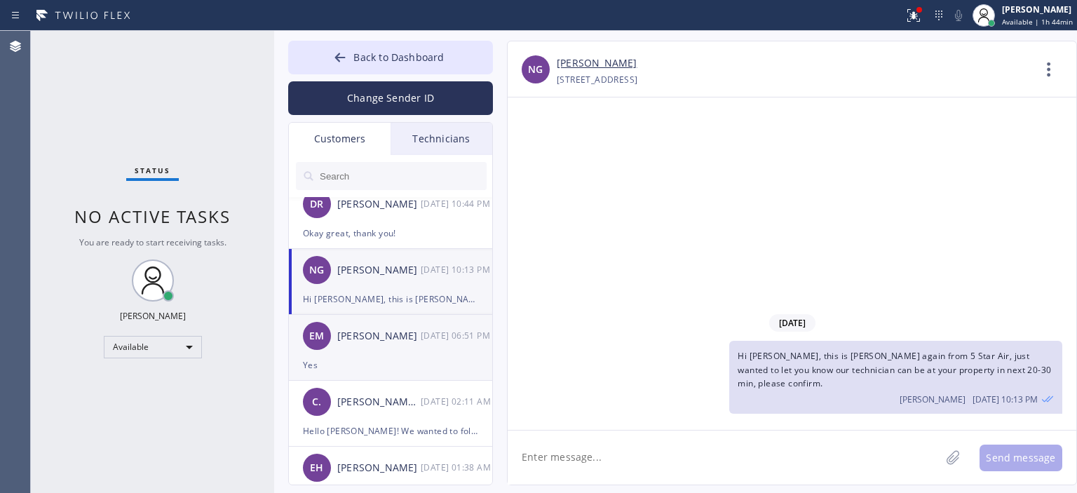
scroll to position [157, 0]
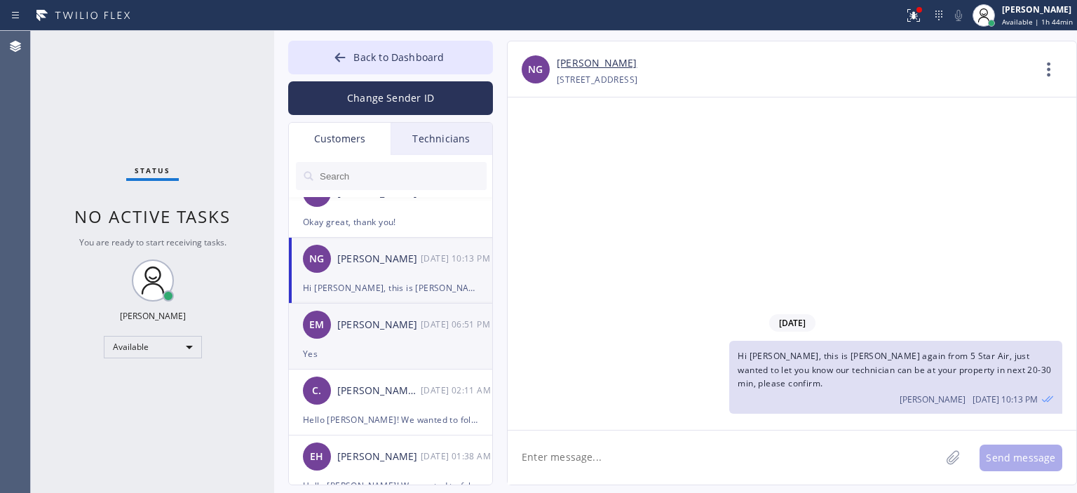
click at [390, 348] on div "Yes" at bounding box center [390, 354] width 175 height 16
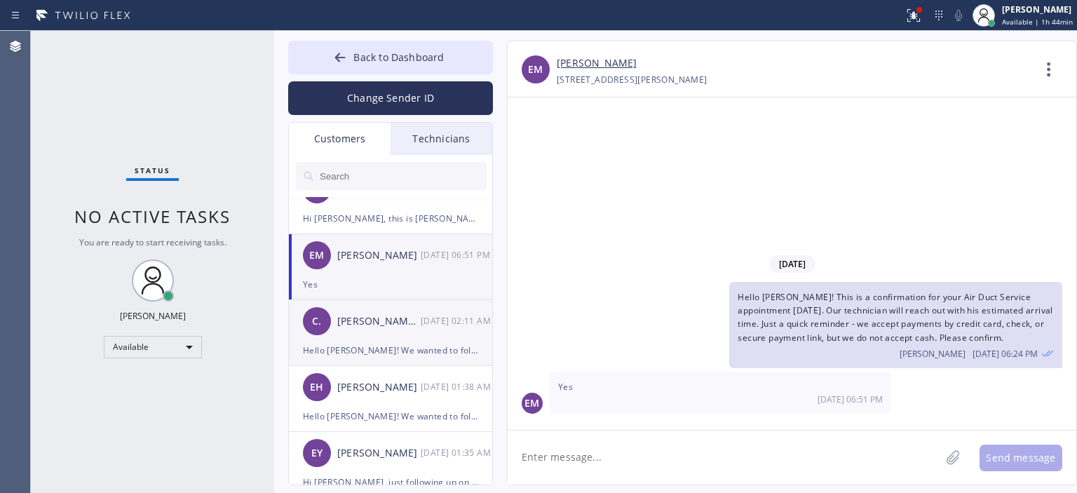
scroll to position [237, 0]
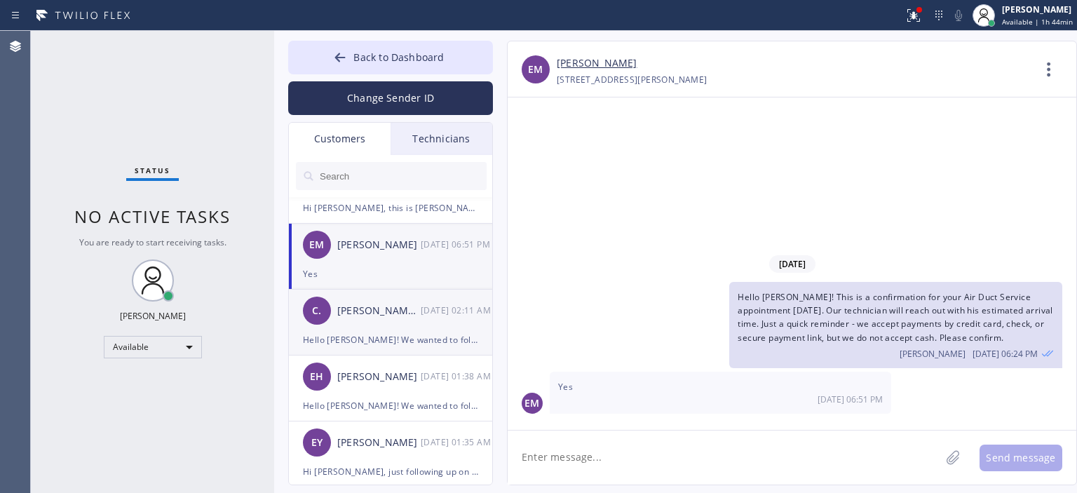
click at [394, 321] on div "C. [PERSON_NAME] .. [DATE] 02:11 AM" at bounding box center [391, 310] width 205 height 42
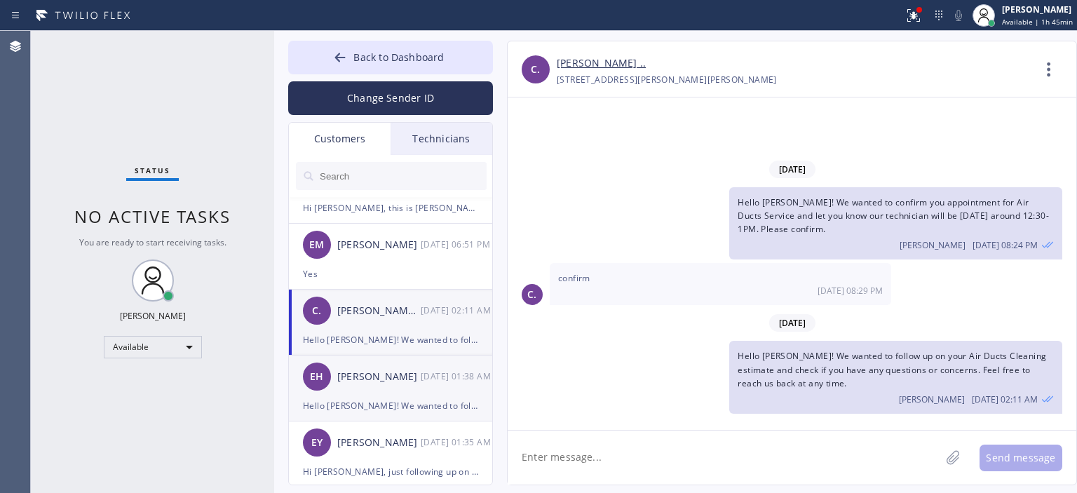
click at [376, 383] on div "[PERSON_NAME]" at bounding box center [378, 377] width 83 height 16
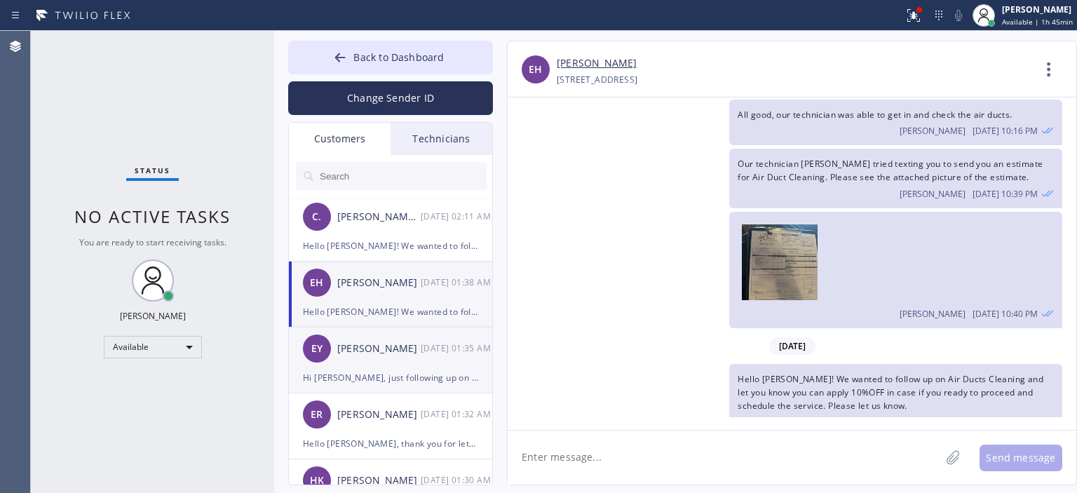
scroll to position [344, 0]
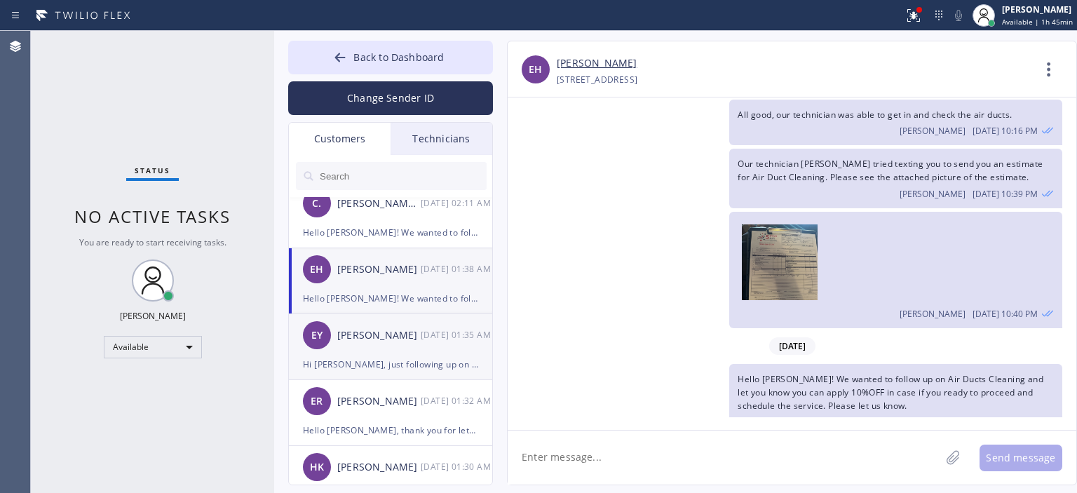
click at [405, 327] on div "[PERSON_NAME]" at bounding box center [378, 335] width 83 height 16
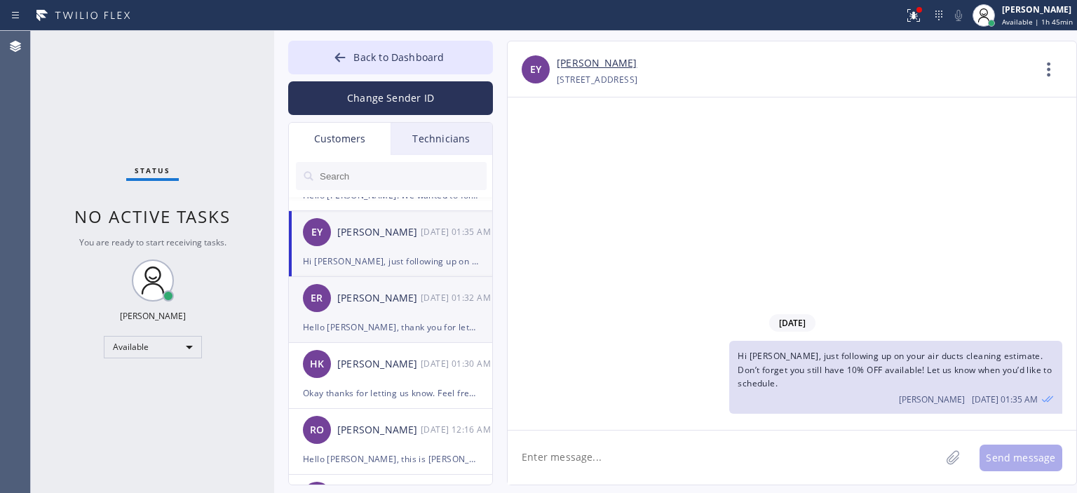
scroll to position [449, 0]
click at [392, 296] on div "[PERSON_NAME]" at bounding box center [378, 297] width 83 height 16
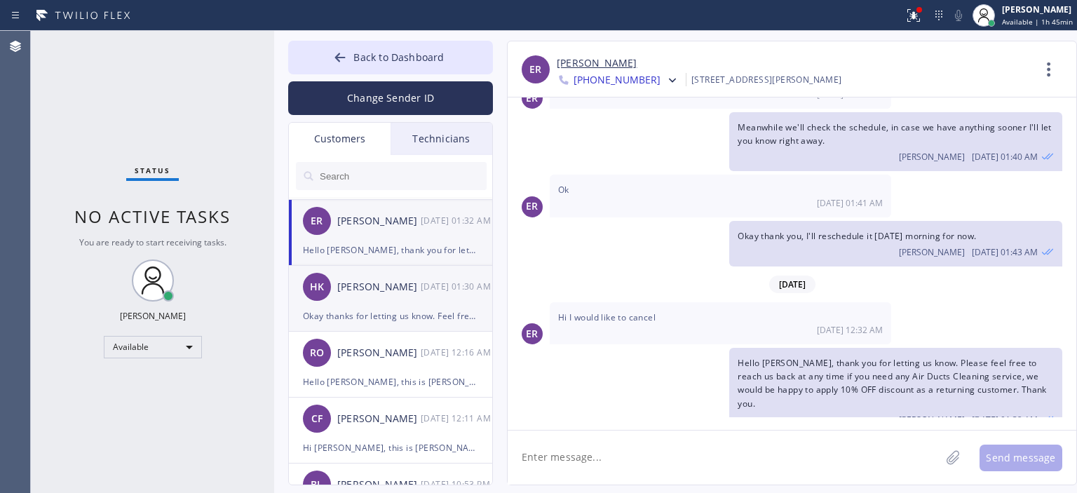
scroll to position [524, 0]
click at [381, 292] on div "[PERSON_NAME]" at bounding box center [378, 288] width 83 height 16
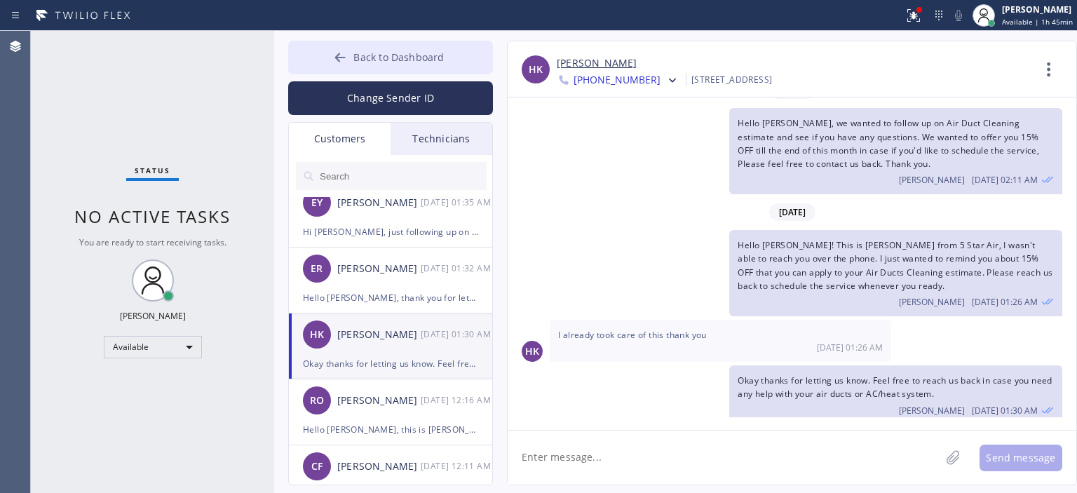
scroll to position [476, 0]
click at [341, 52] on icon at bounding box center [340, 57] width 14 height 14
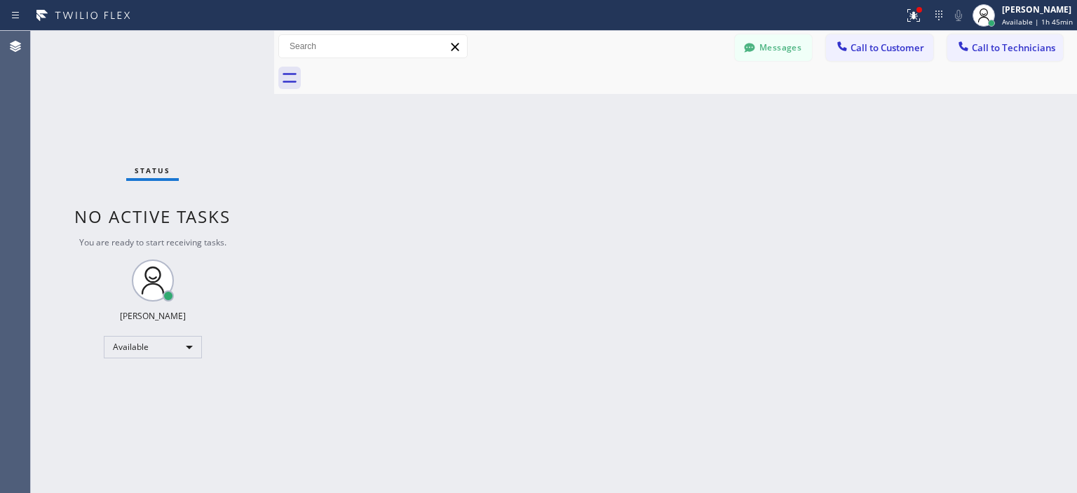
click at [59, 93] on div "Status No active tasks You are ready to start receiving tasks. [PERSON_NAME] Av…" at bounding box center [152, 262] width 243 height 462
